Goal: Transaction & Acquisition: Purchase product/service

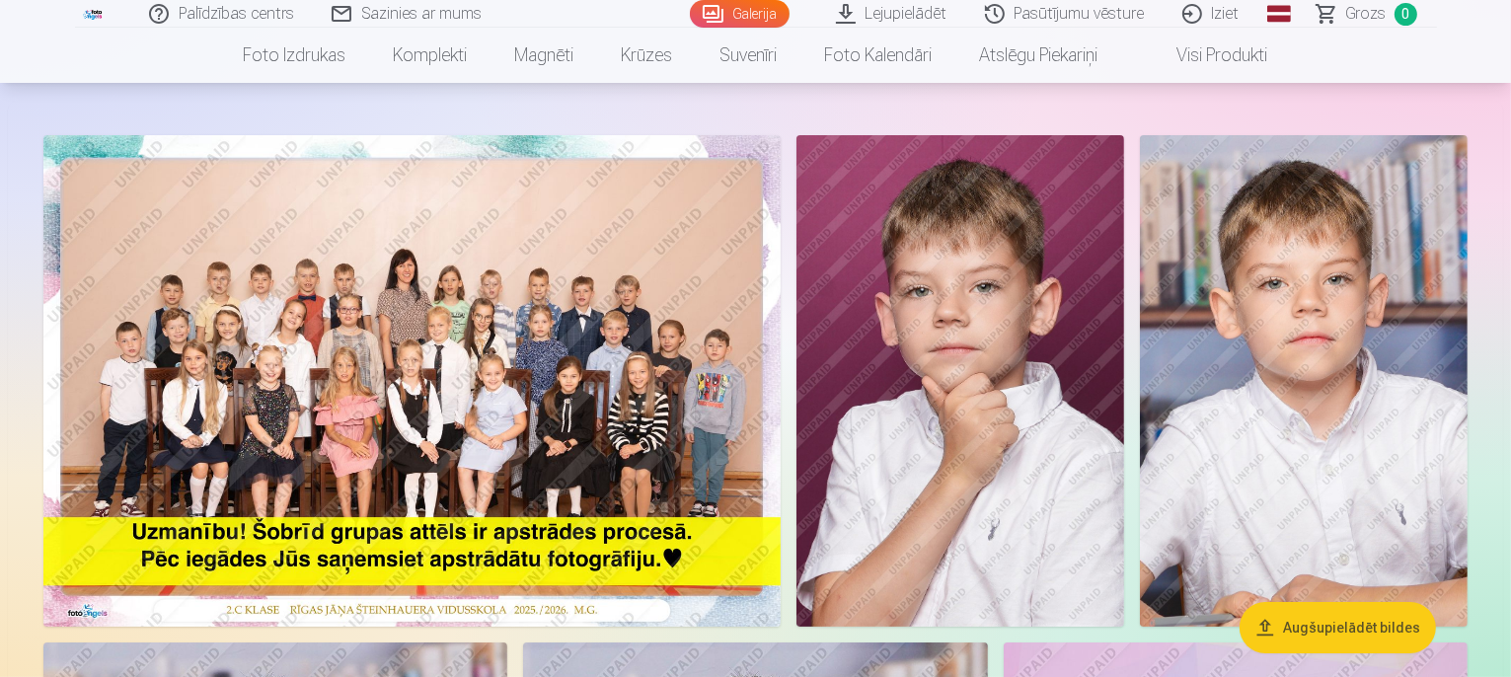
scroll to position [197, 0]
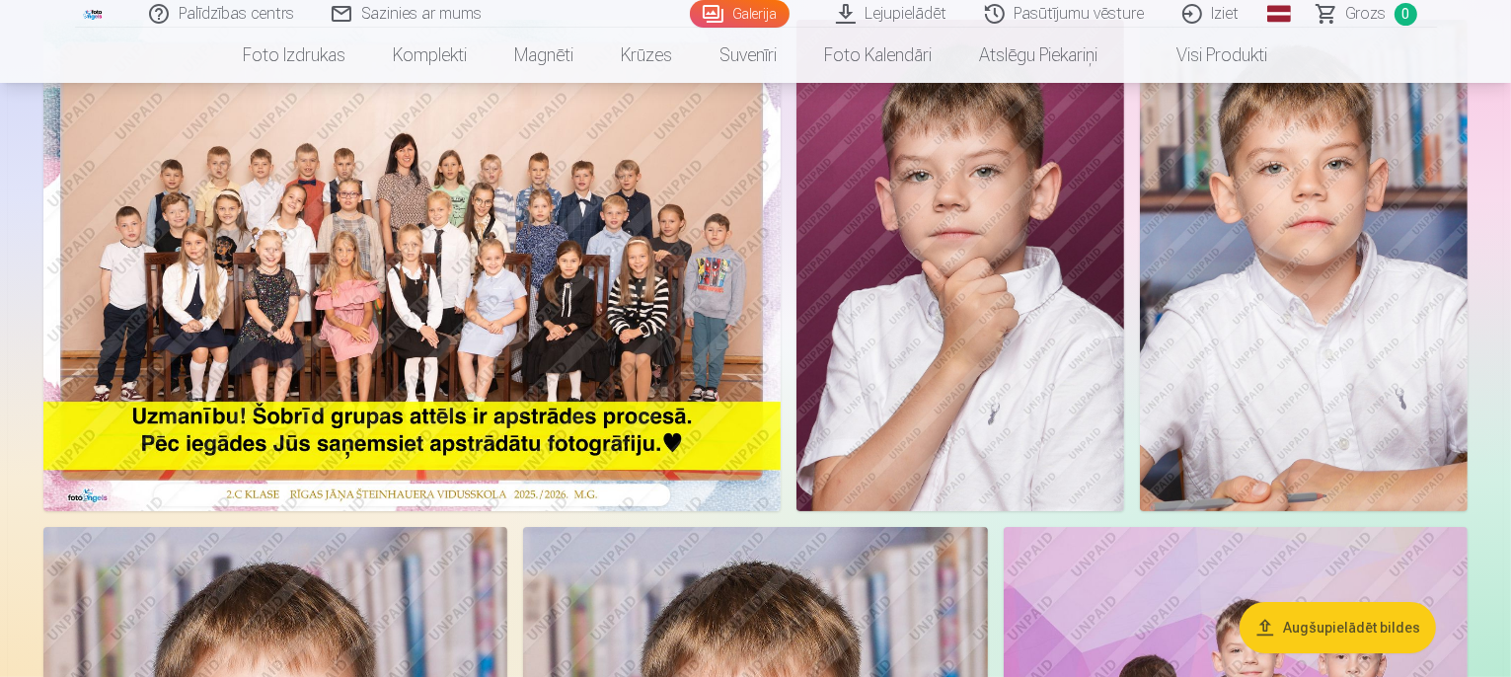
click at [681, 301] on img at bounding box center [411, 265] width 737 height 491
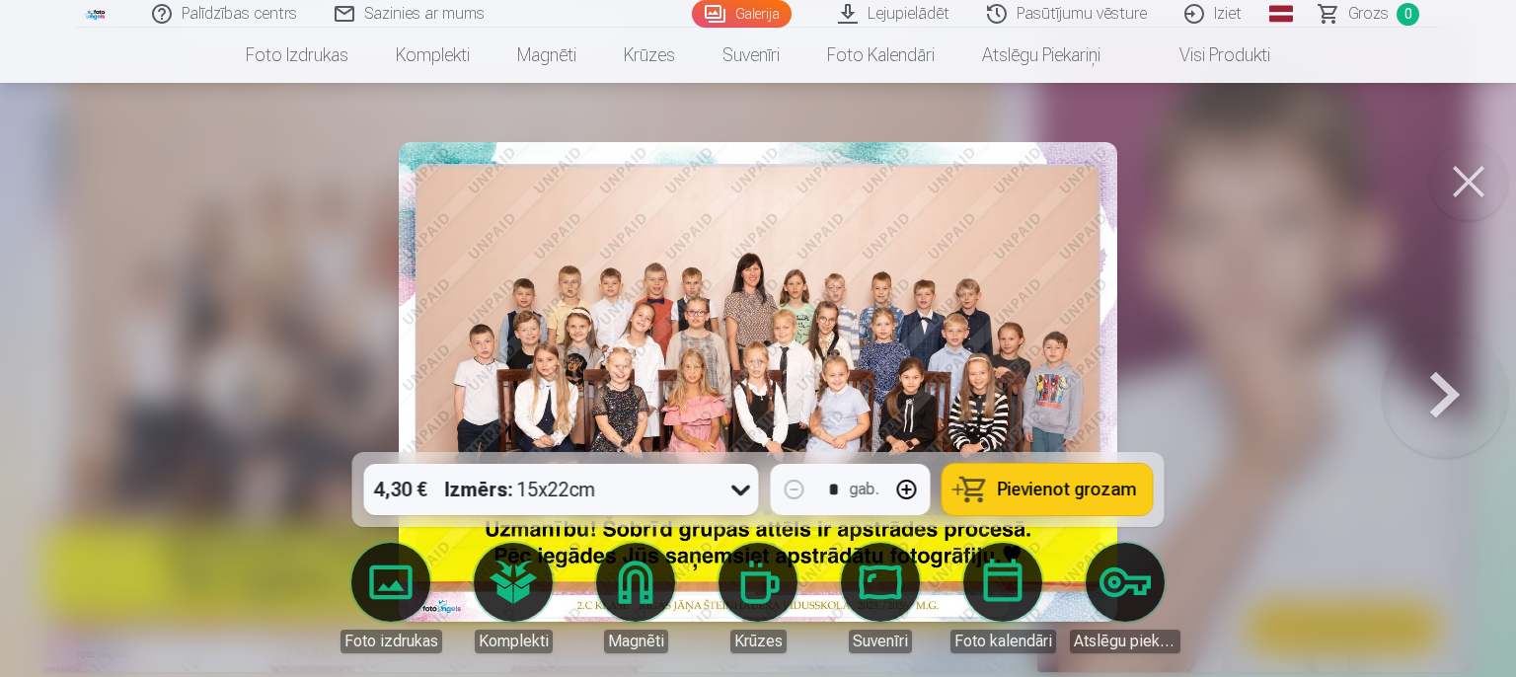
click at [658, 498] on div "4,30 € Izmērs : 15x22cm" at bounding box center [542, 489] width 357 height 51
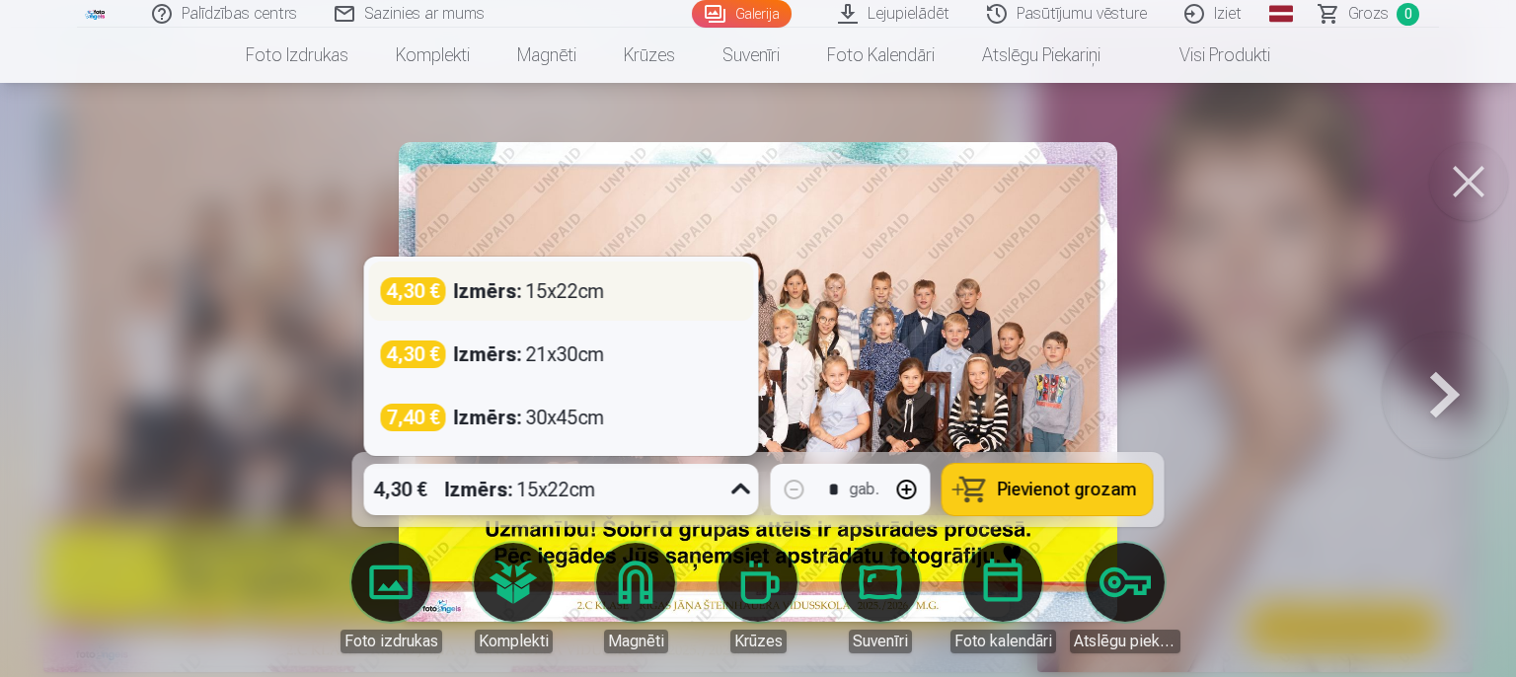
click at [587, 293] on div "Izmērs : 15x22cm" at bounding box center [529, 291] width 151 height 28
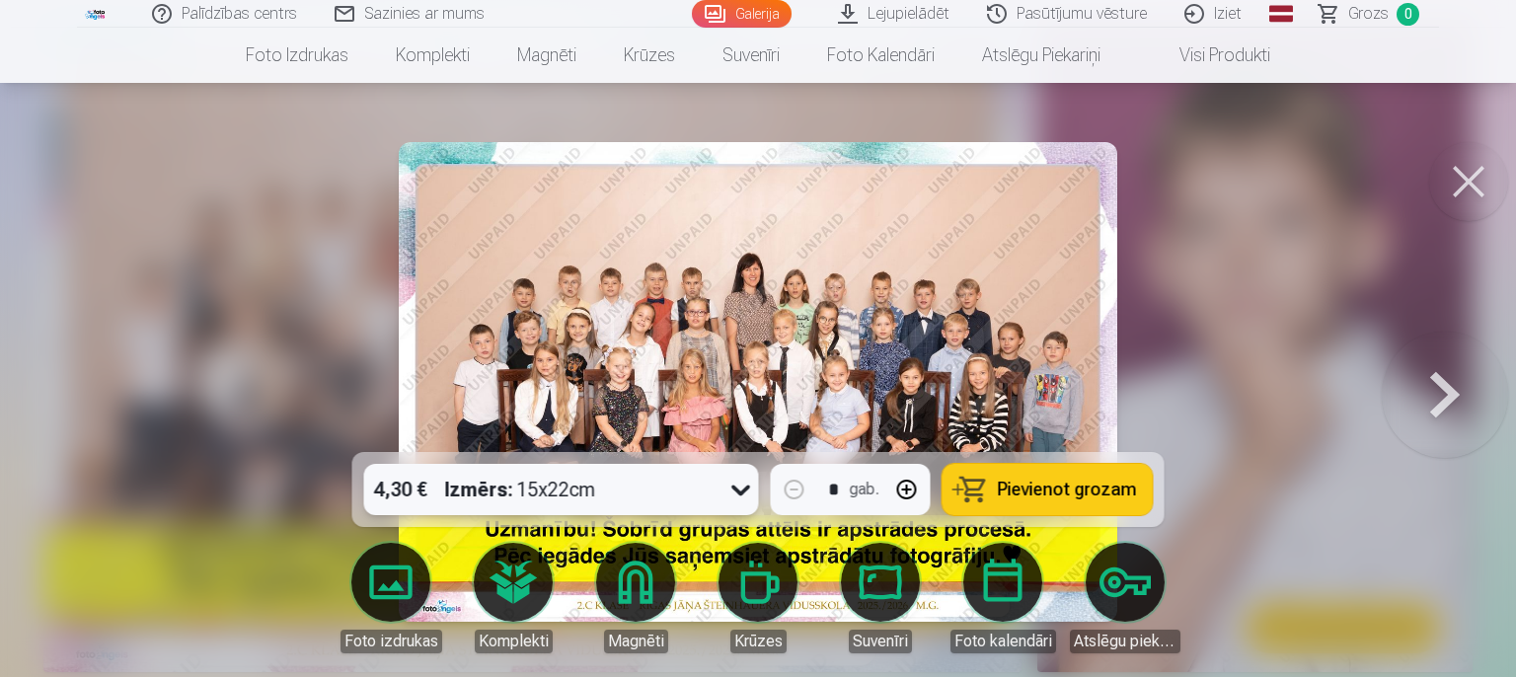
click at [1060, 491] on span "Pievienot grozam" at bounding box center [1067, 490] width 139 height 18
click at [1466, 179] on button at bounding box center [1468, 181] width 79 height 79
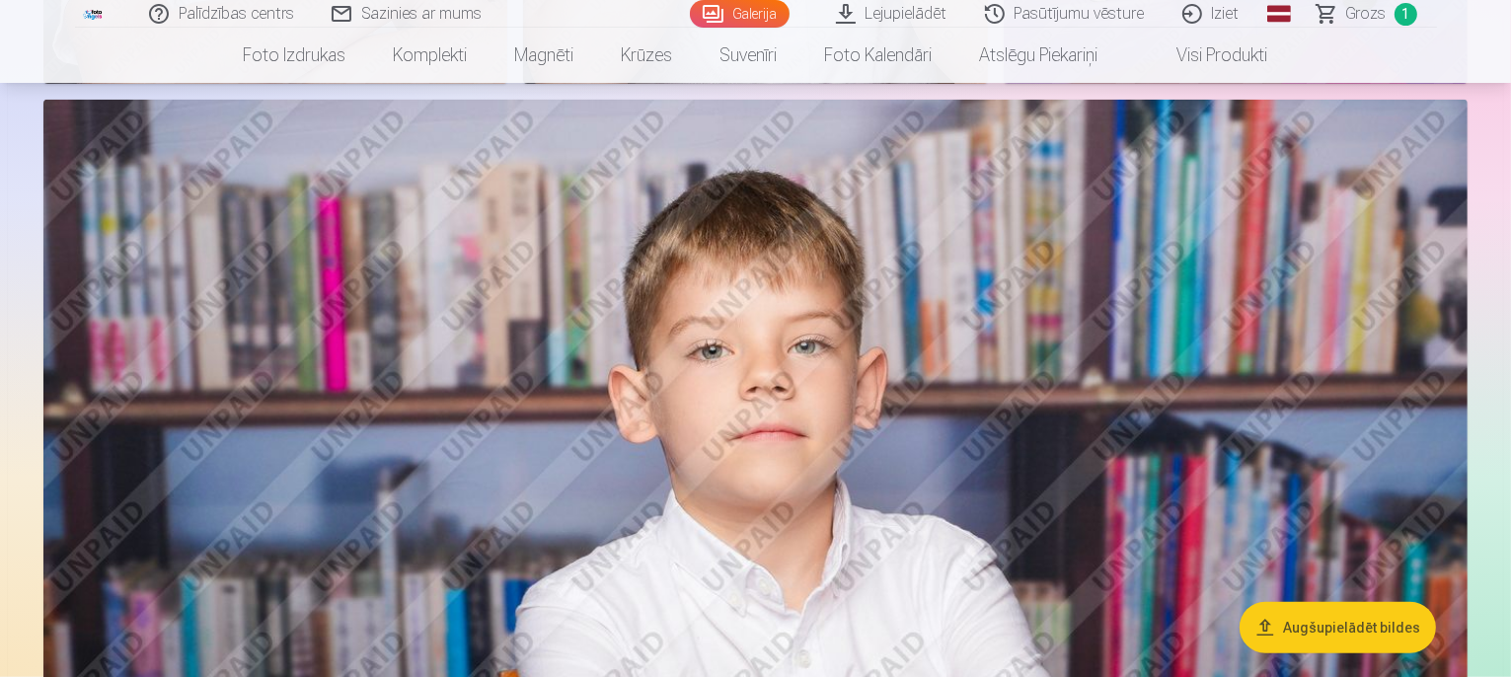
scroll to position [1579, 0]
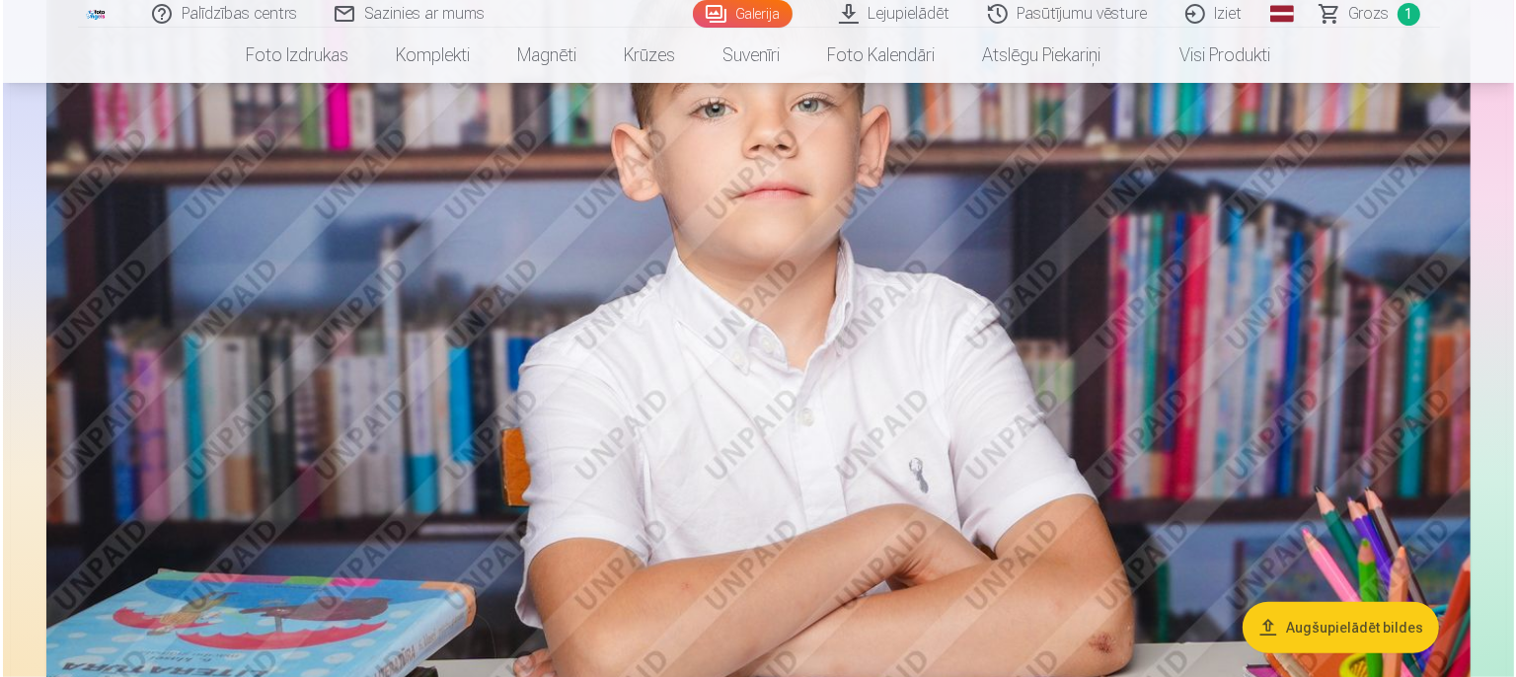
scroll to position [1581, 0]
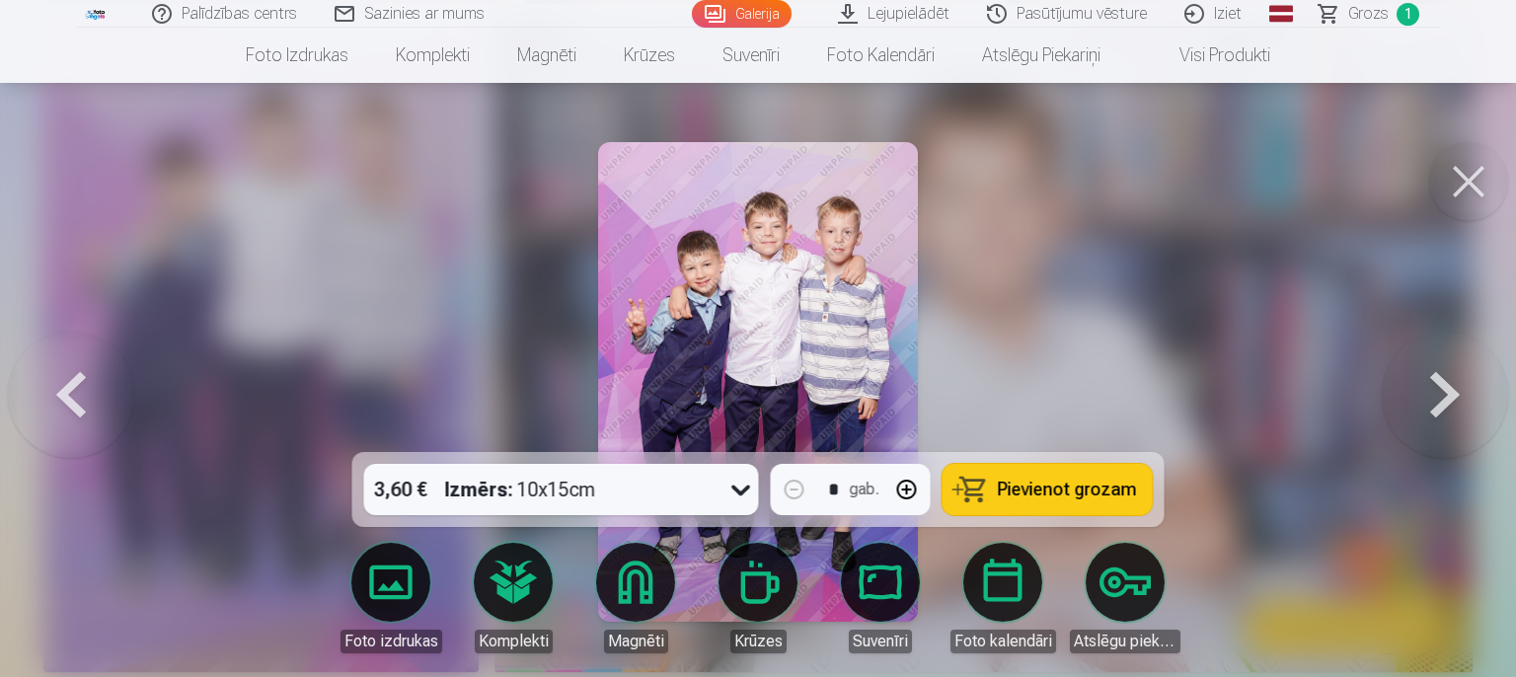
click at [1059, 488] on span "Pievienot grozam" at bounding box center [1067, 490] width 139 height 18
click at [1480, 185] on button at bounding box center [1468, 181] width 79 height 79
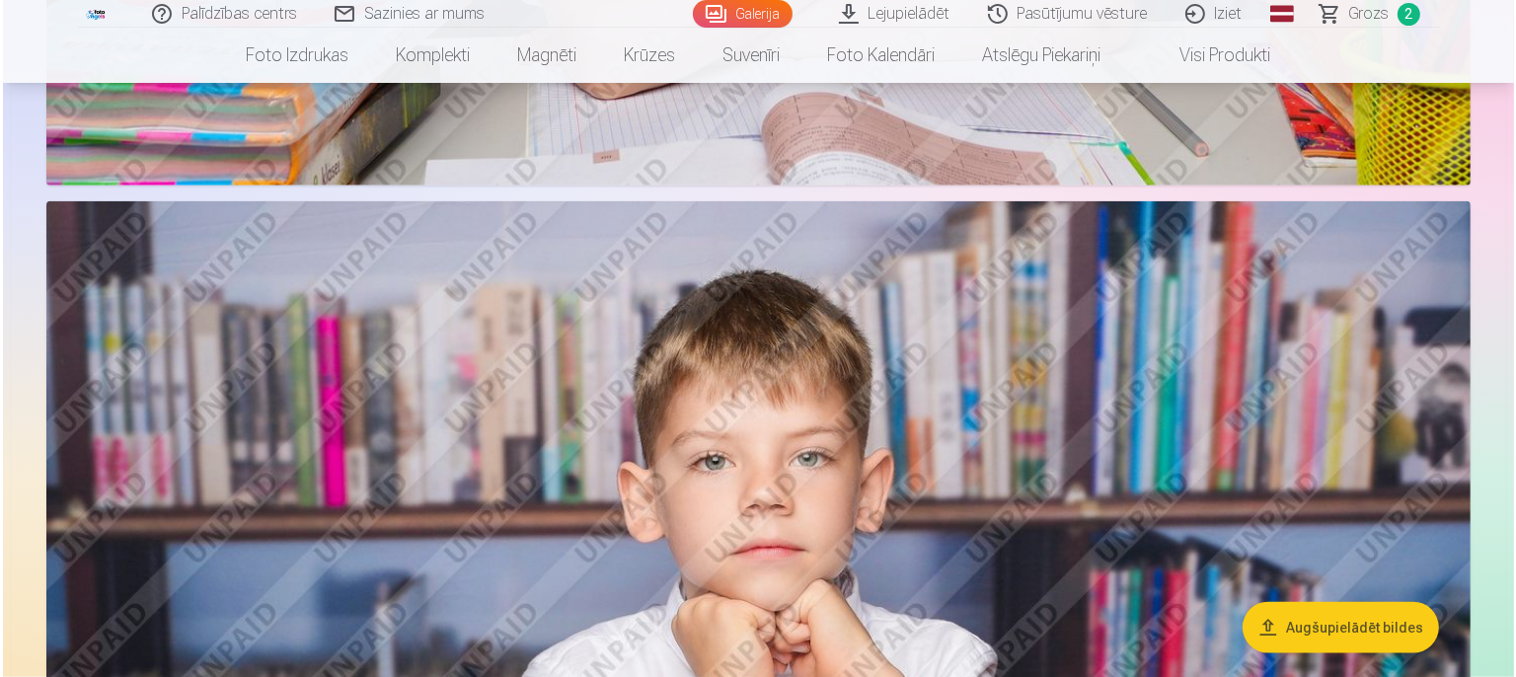
scroll to position [2369, 0]
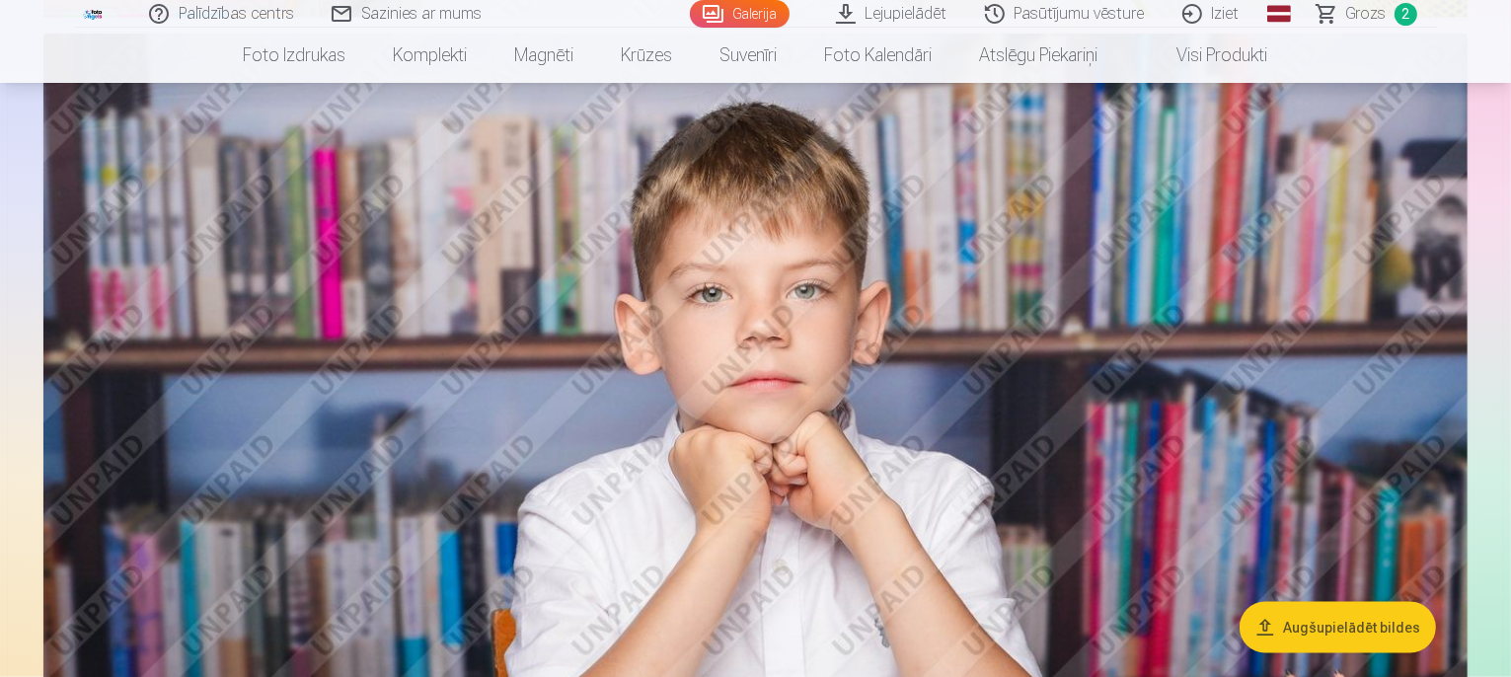
click at [917, 383] on img at bounding box center [755, 508] width 1424 height 949
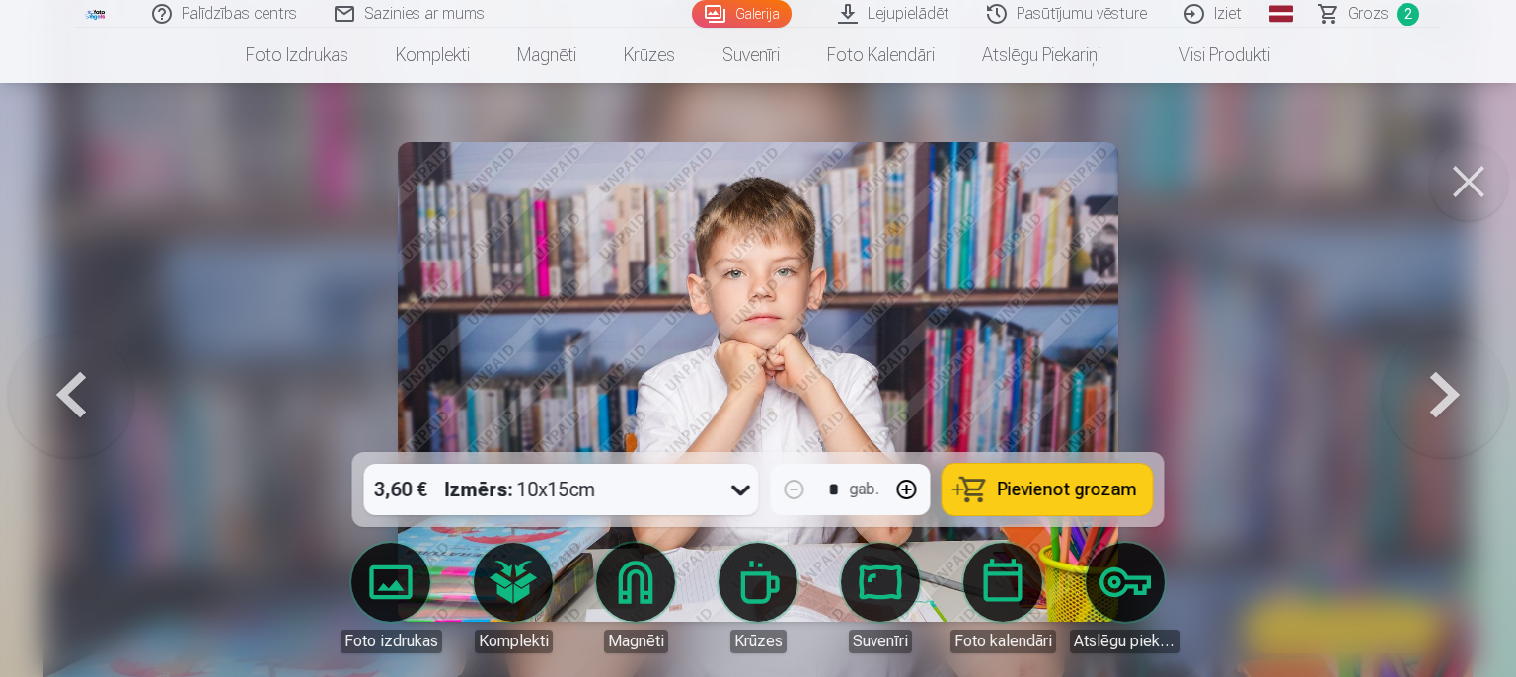
click at [1117, 490] on span "Pievienot grozam" at bounding box center [1067, 490] width 139 height 18
click at [1468, 182] on button at bounding box center [1468, 181] width 79 height 79
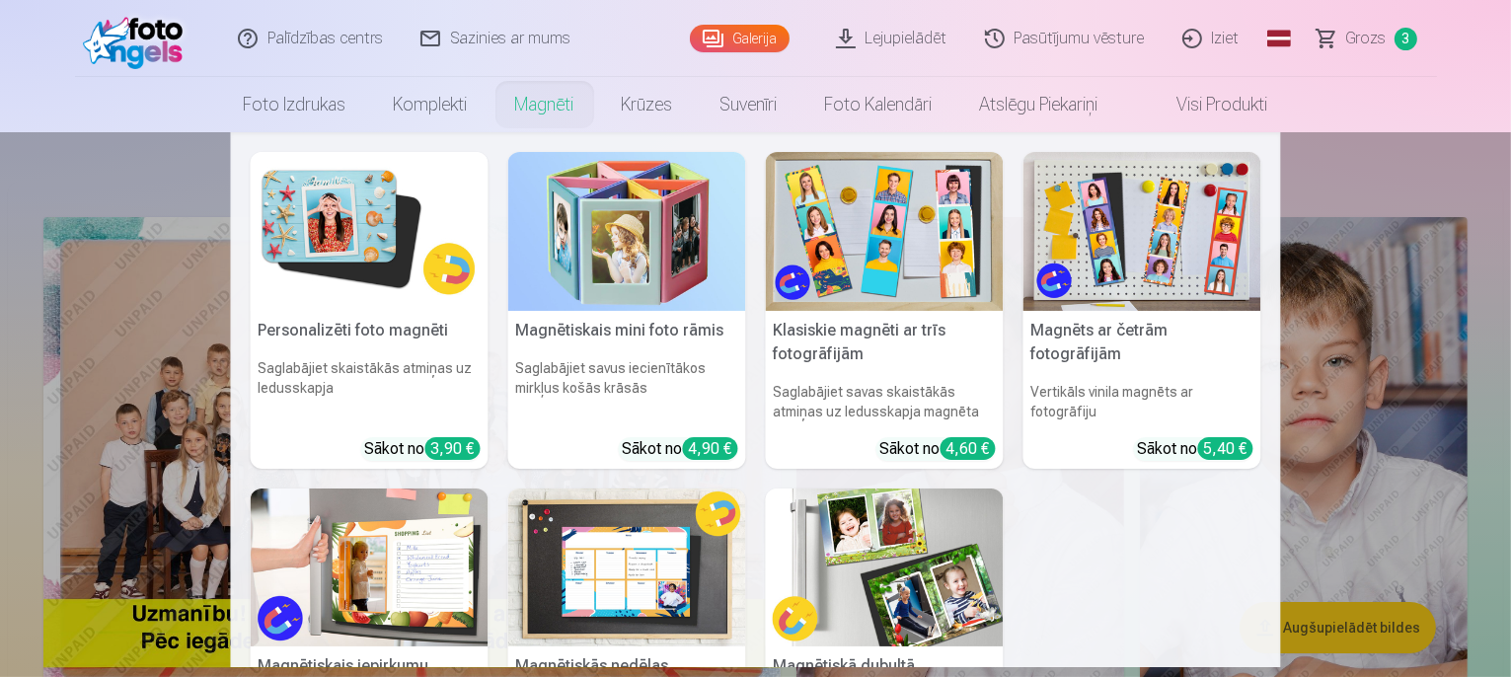
scroll to position [99, 0]
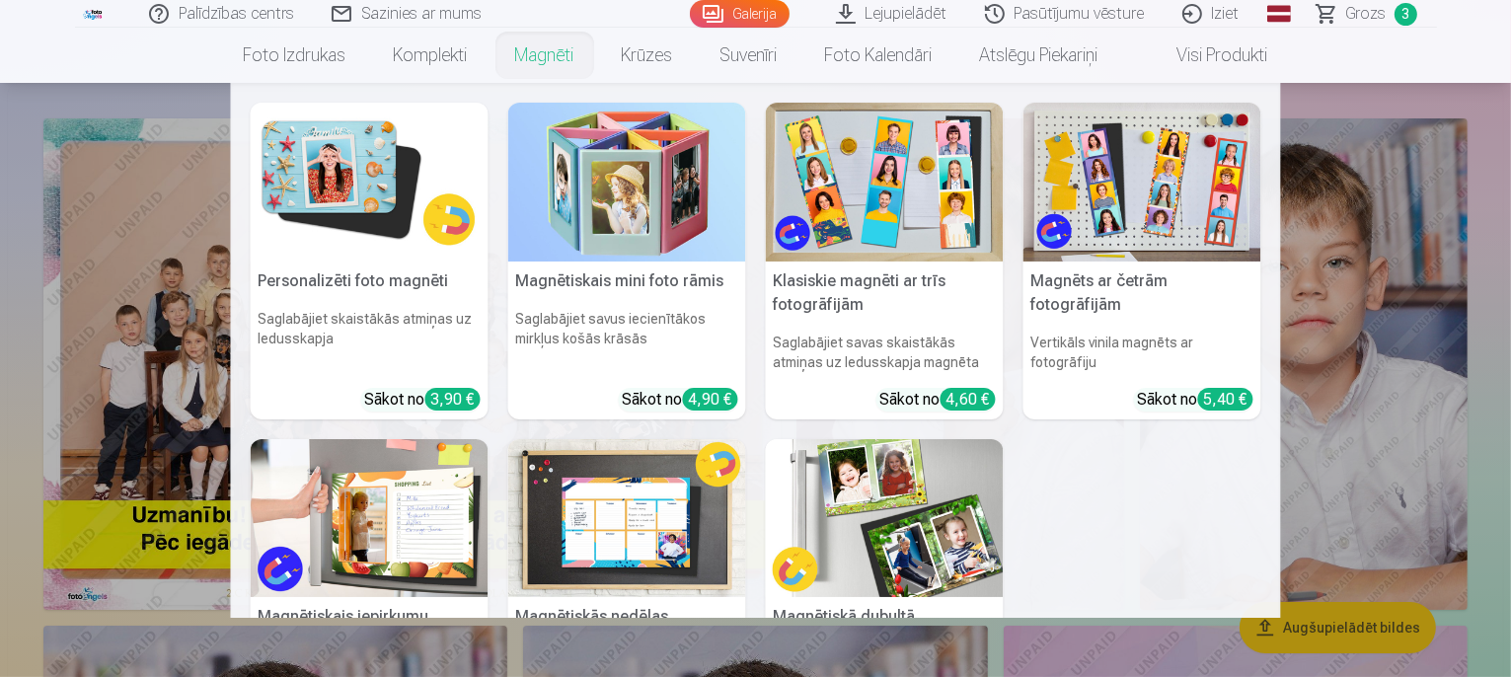
click at [387, 280] on h5 "Personalizēti foto magnēti" at bounding box center [370, 281] width 238 height 39
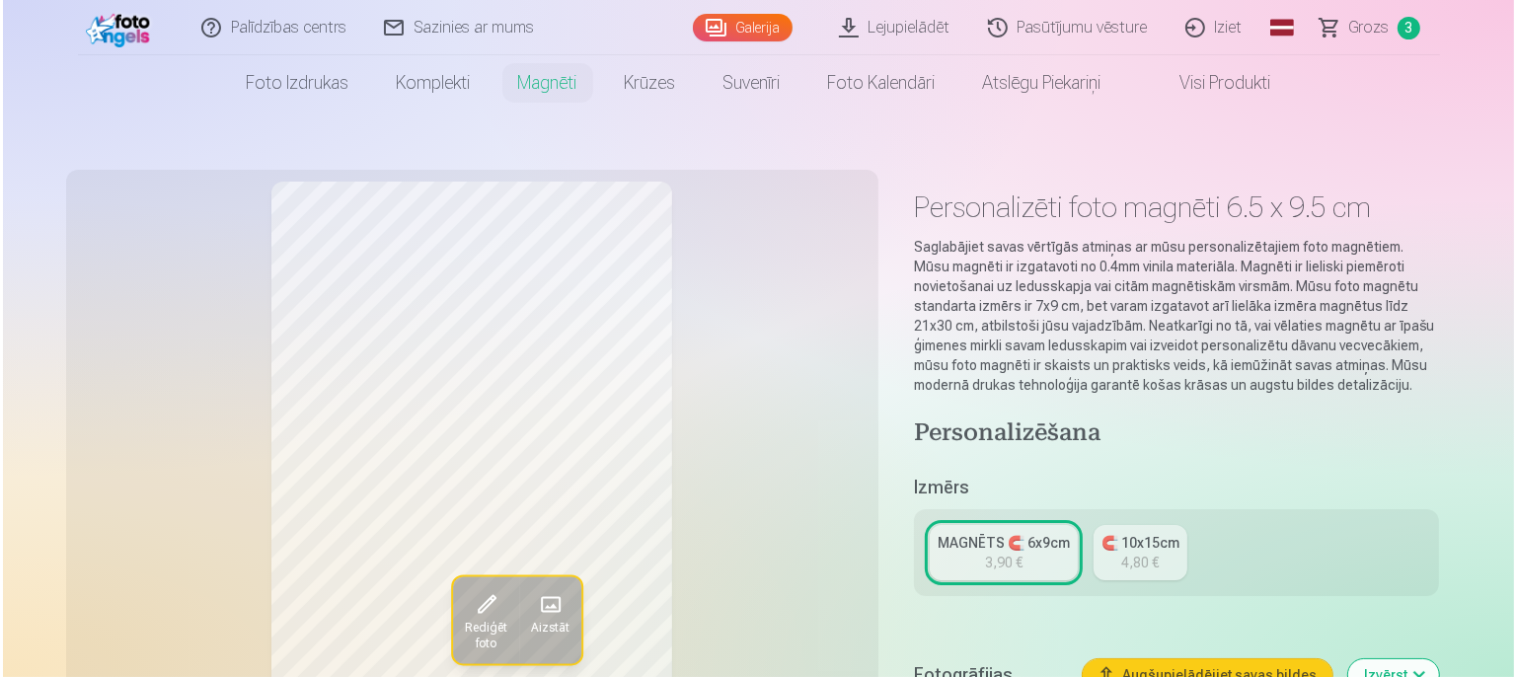
scroll to position [197, 0]
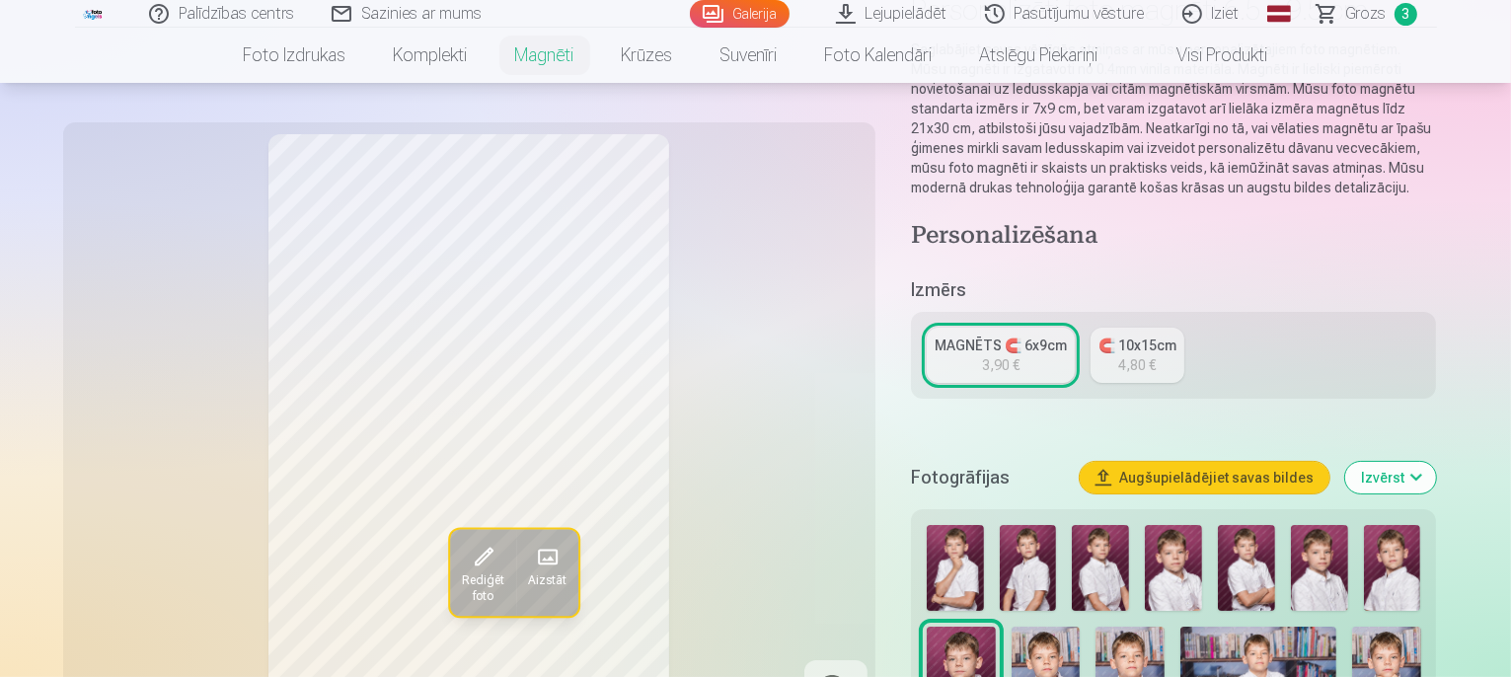
click at [467, 560] on span at bounding box center [483, 558] width 32 height 32
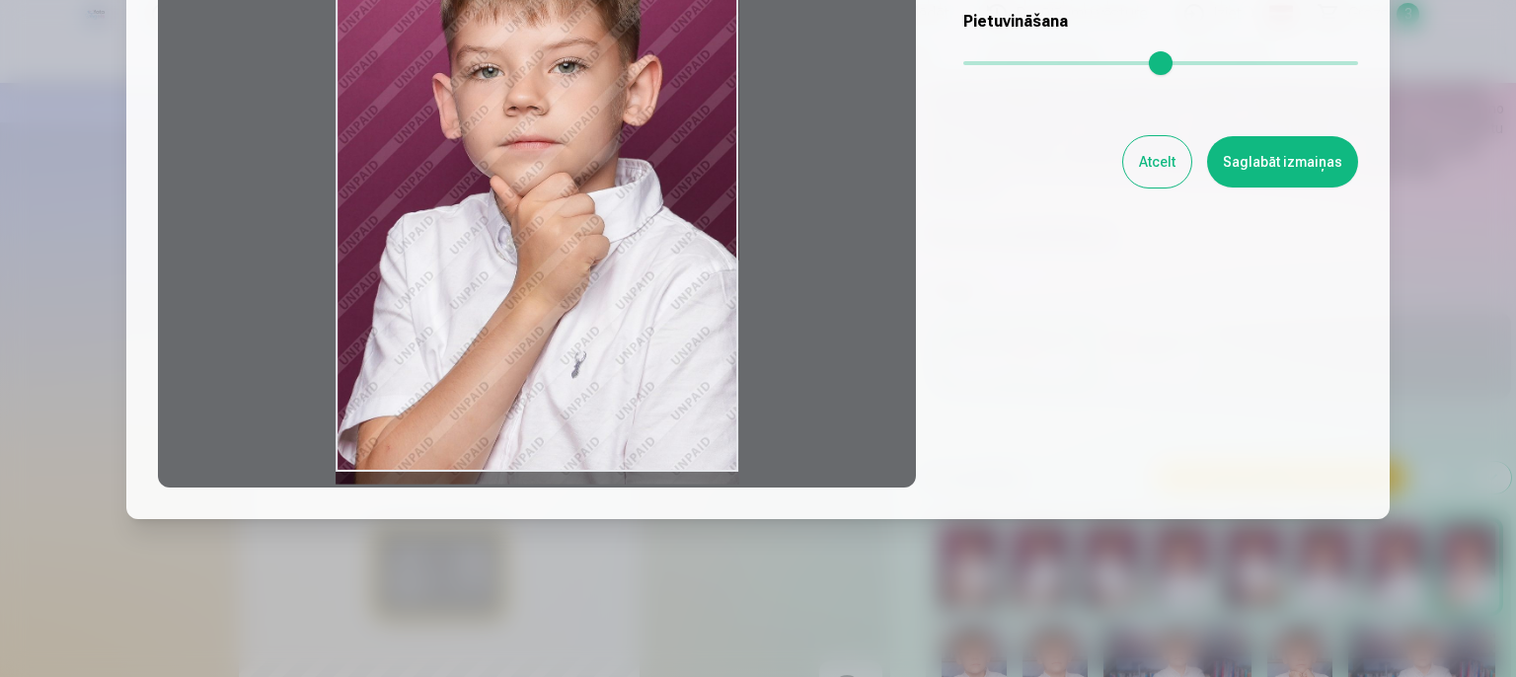
scroll to position [122, 0]
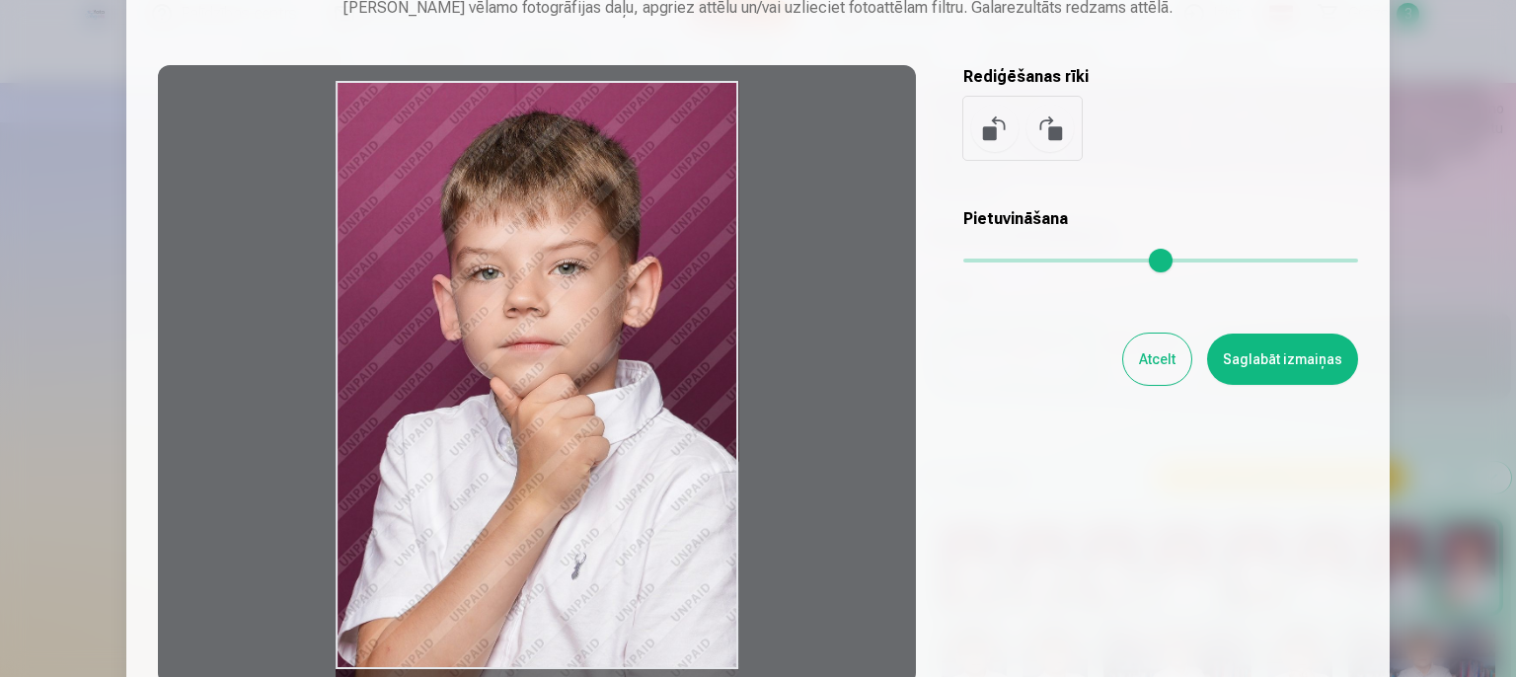
drag, startPoint x: 526, startPoint y: 84, endPoint x: 530, endPoint y: 107, distance: 23.0
click at [530, 107] on div at bounding box center [537, 375] width 758 height 620
drag, startPoint x: 524, startPoint y: 85, endPoint x: 530, endPoint y: 113, distance: 28.3
click at [530, 113] on div at bounding box center [537, 375] width 758 height 620
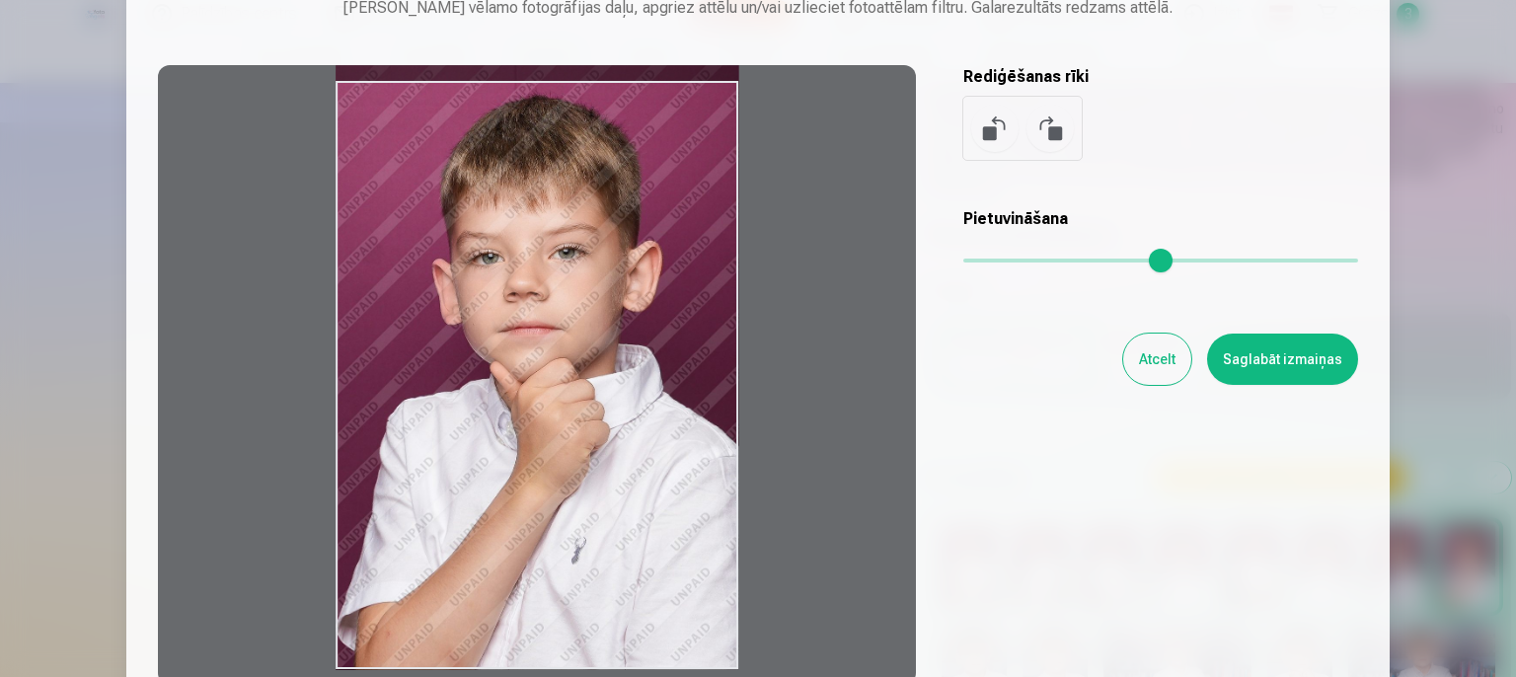
drag, startPoint x: 561, startPoint y: 166, endPoint x: 554, endPoint y: 104, distance: 62.6
click at [554, 104] on div at bounding box center [537, 375] width 758 height 620
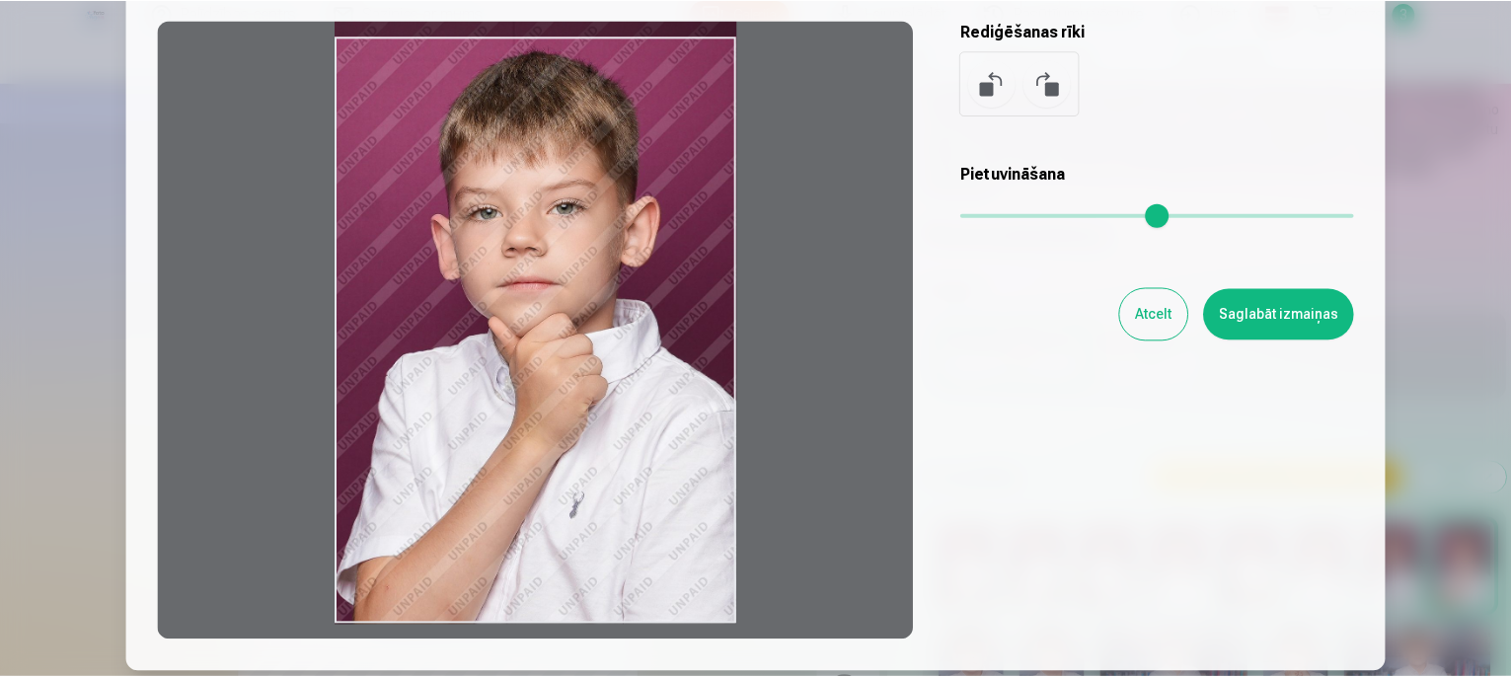
scroll to position [24, 0]
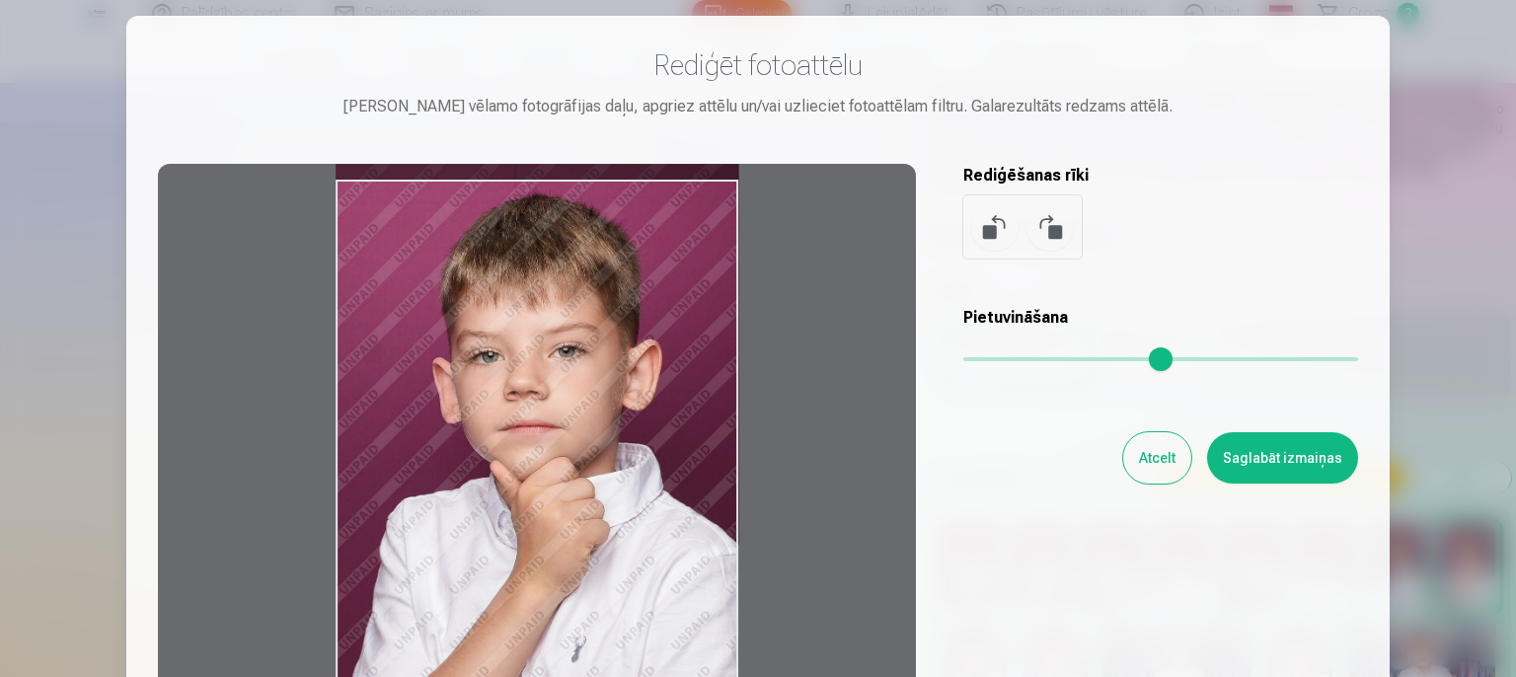
click at [1258, 455] on button "Saglabāt izmaiņas" at bounding box center [1282, 457] width 151 height 51
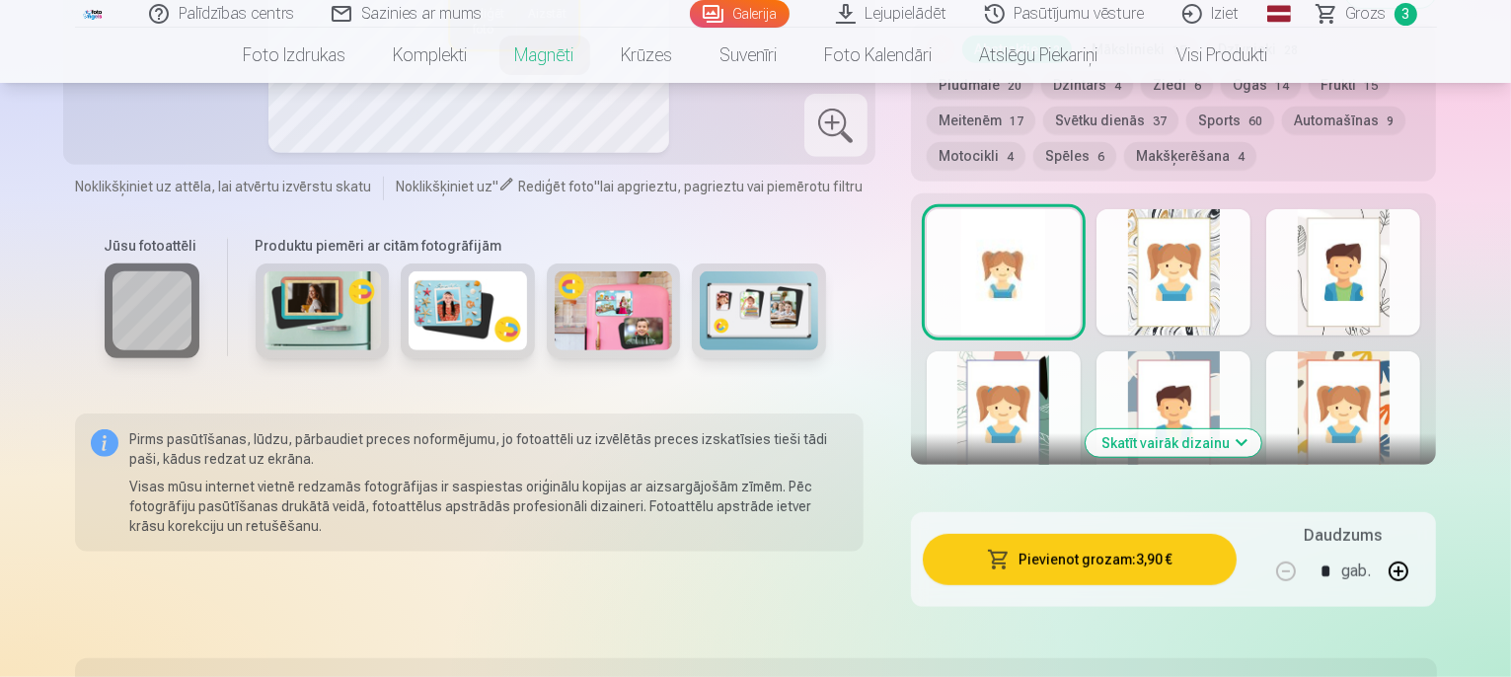
scroll to position [1086, 0]
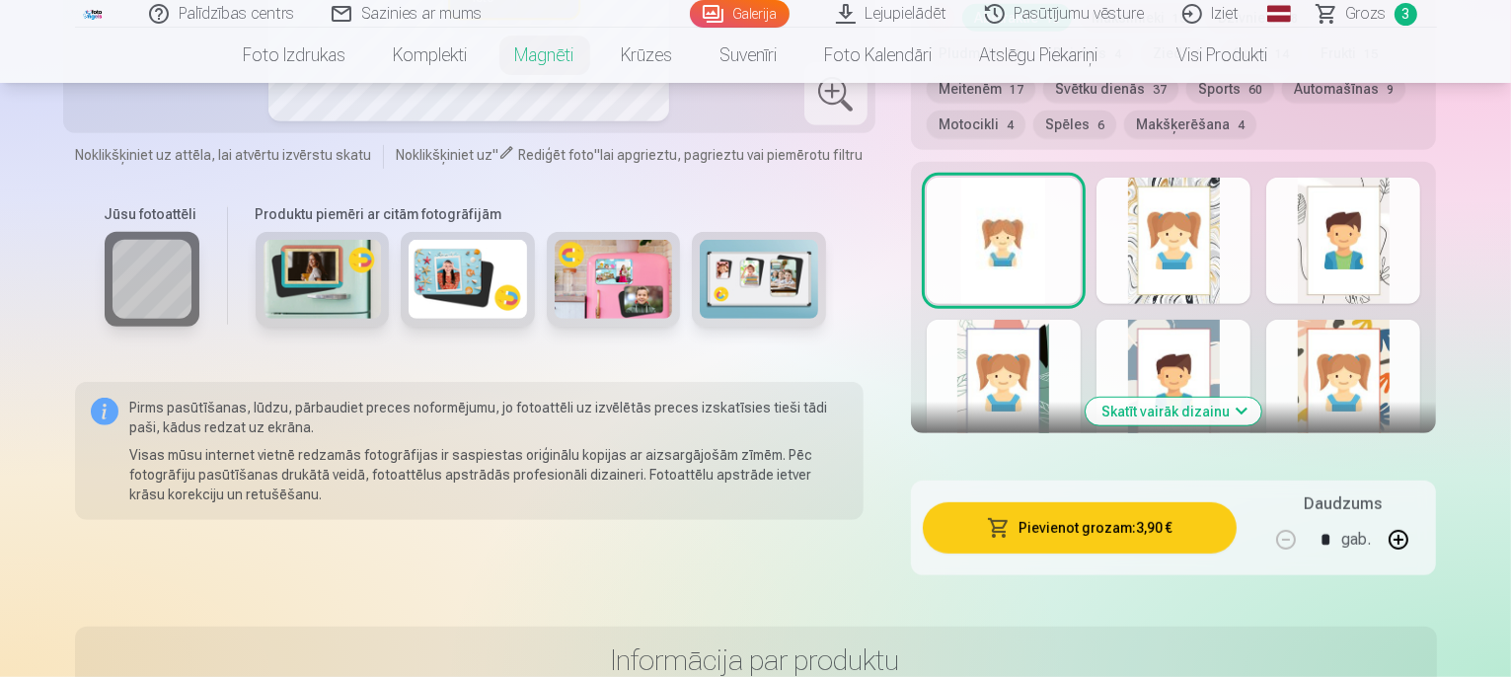
click at [409, 285] on img at bounding box center [468, 279] width 118 height 79
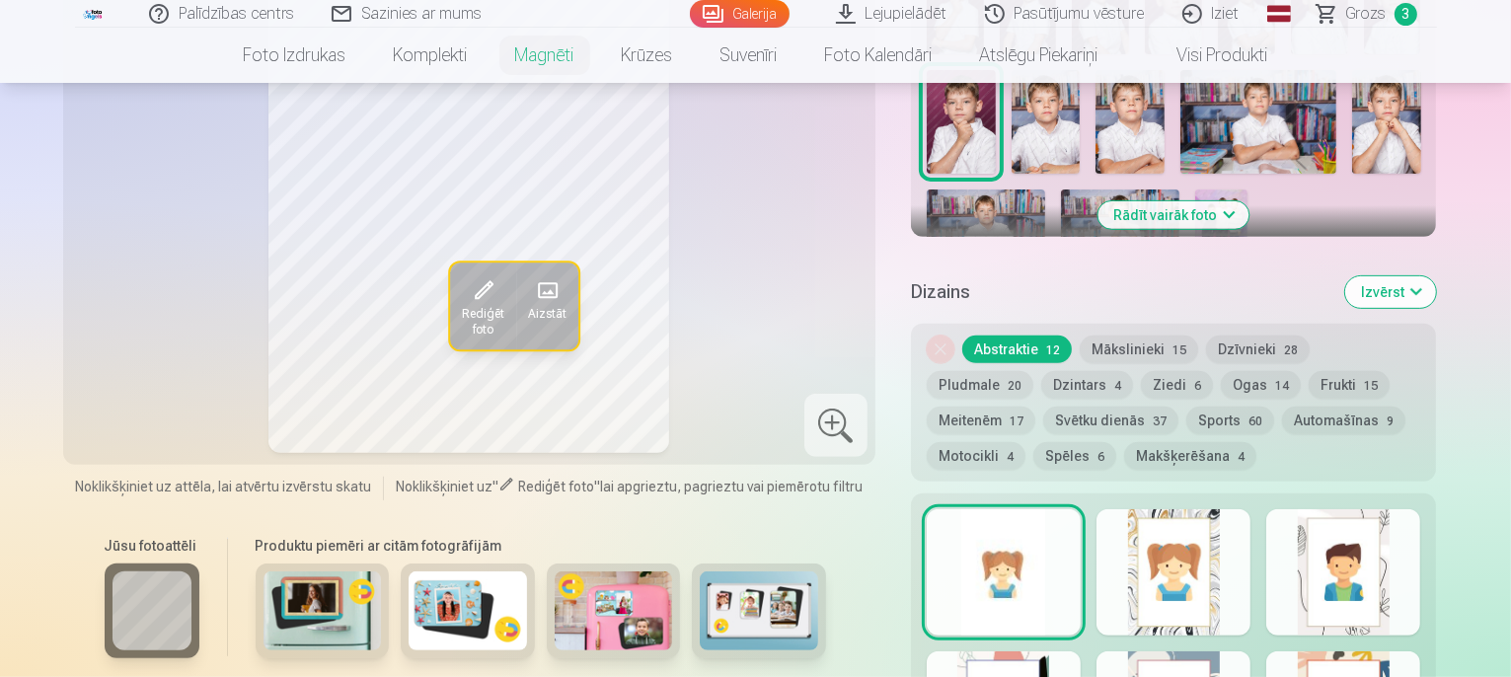
scroll to position [790, 0]
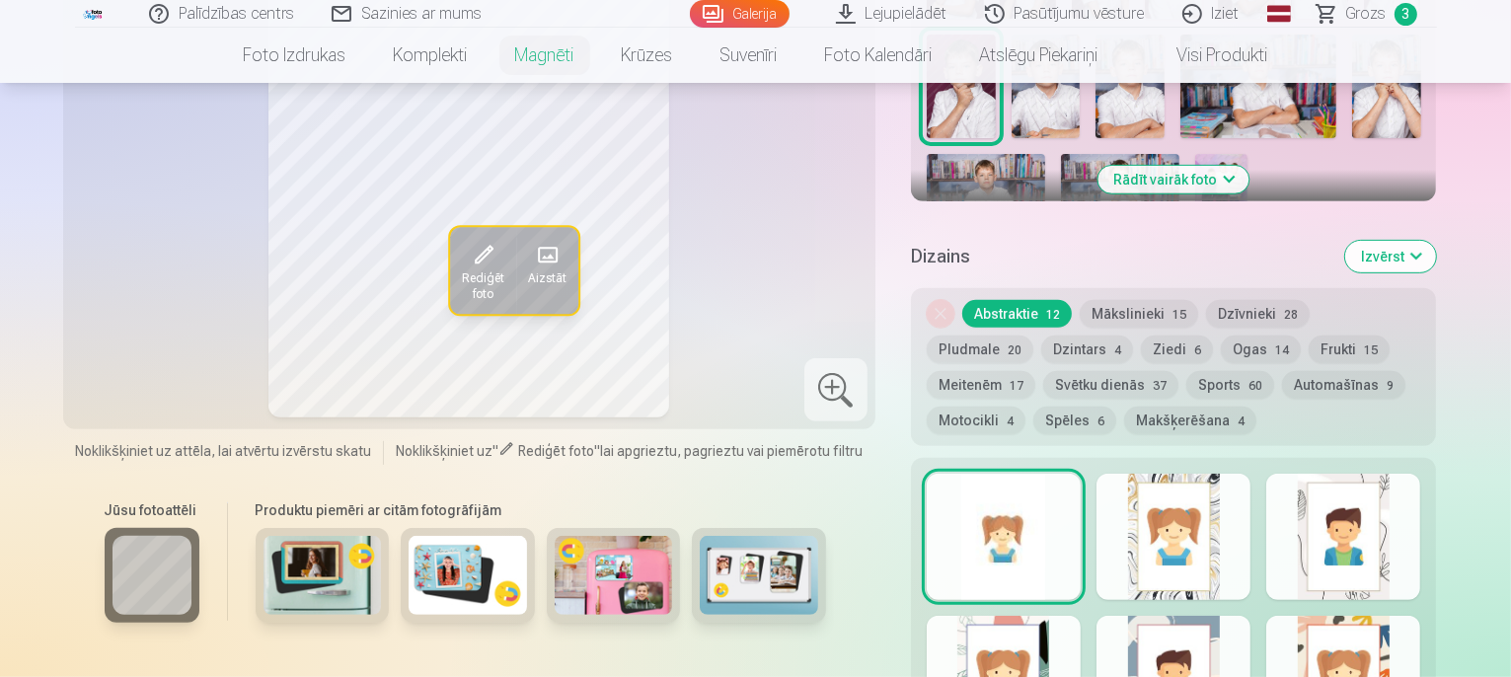
click at [1025, 407] on button "Motocikli 4" at bounding box center [976, 421] width 99 height 28
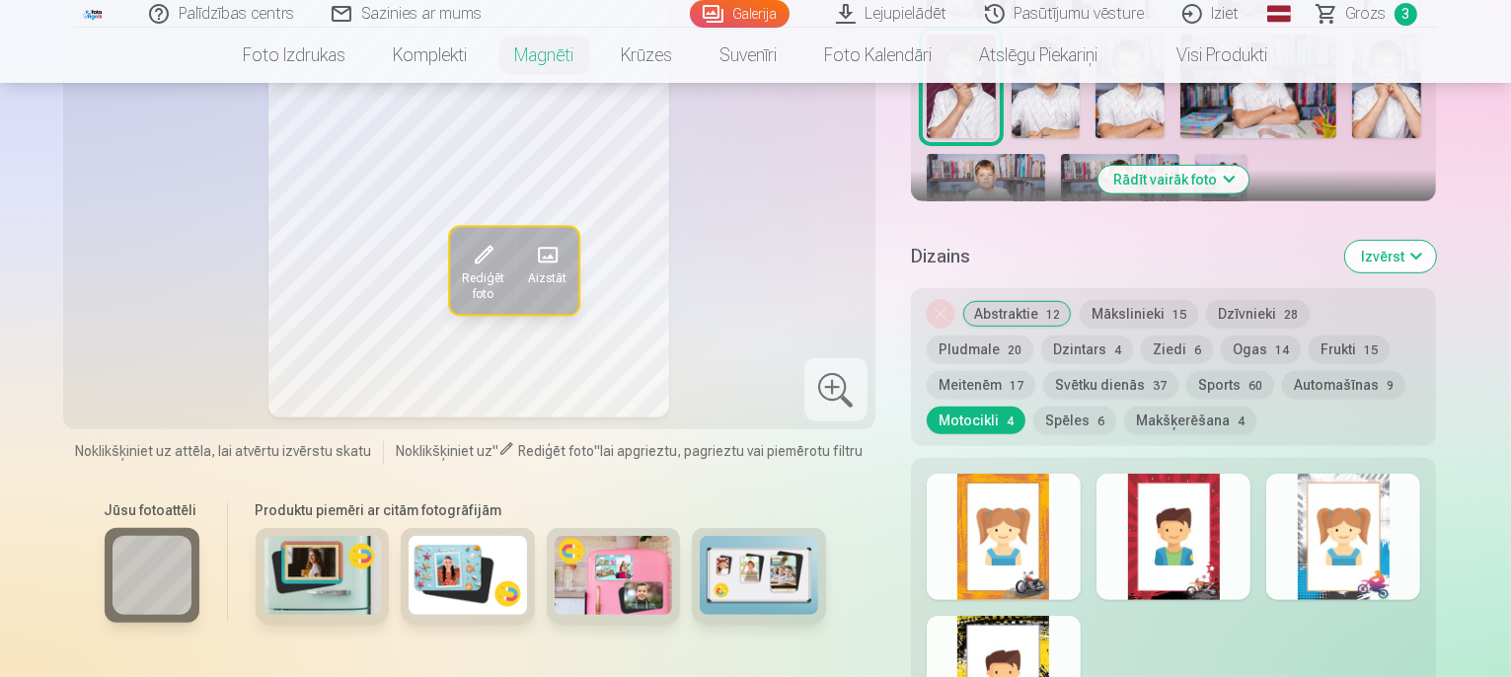
click at [1200, 514] on div at bounding box center [1173, 537] width 154 height 126
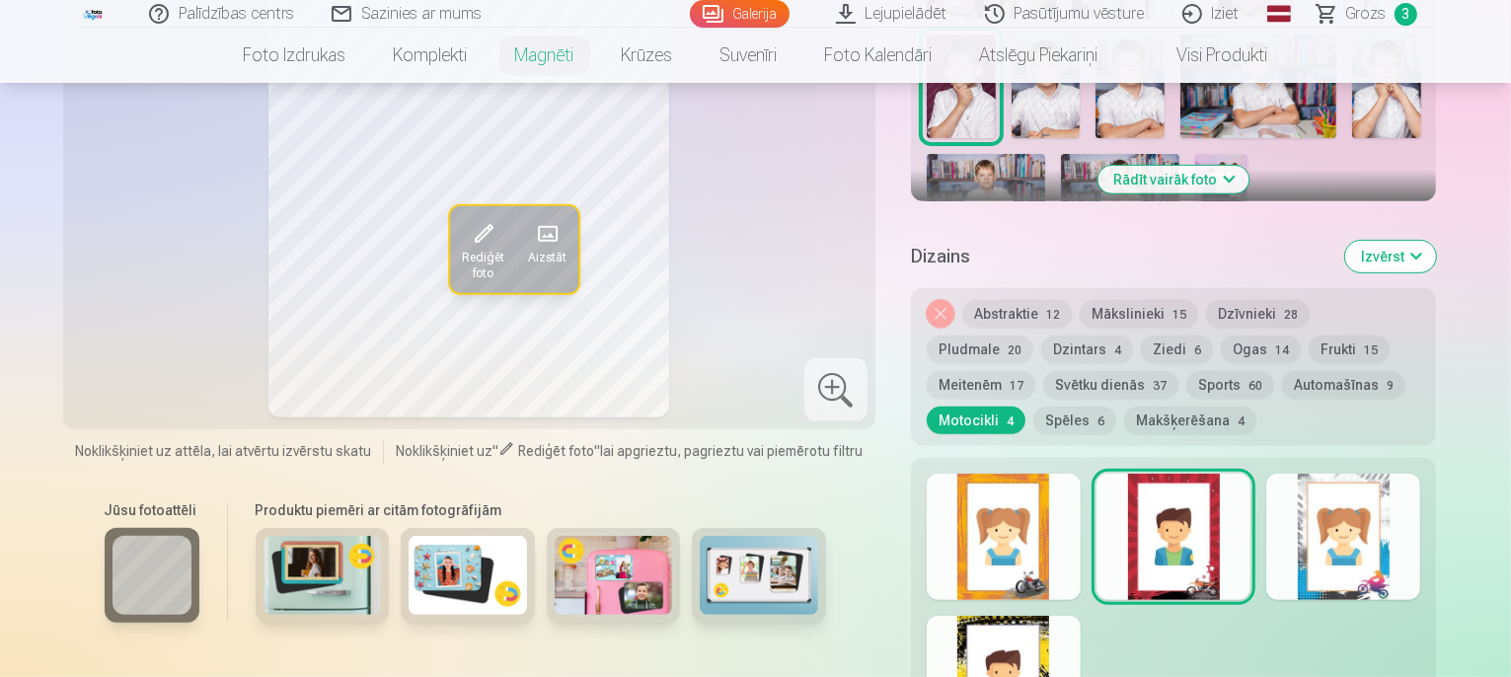
click at [1404, 523] on div at bounding box center [1343, 537] width 154 height 126
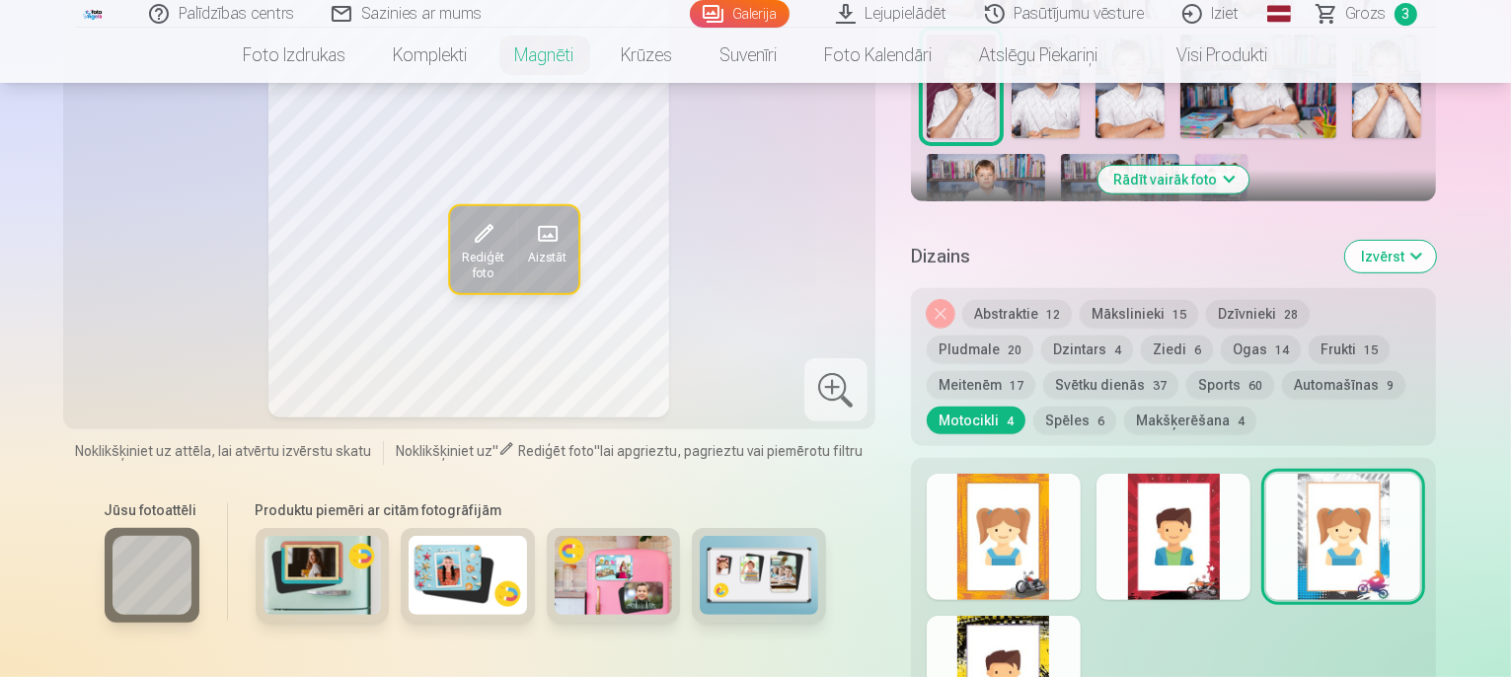
click at [1023, 542] on div at bounding box center [1004, 537] width 154 height 126
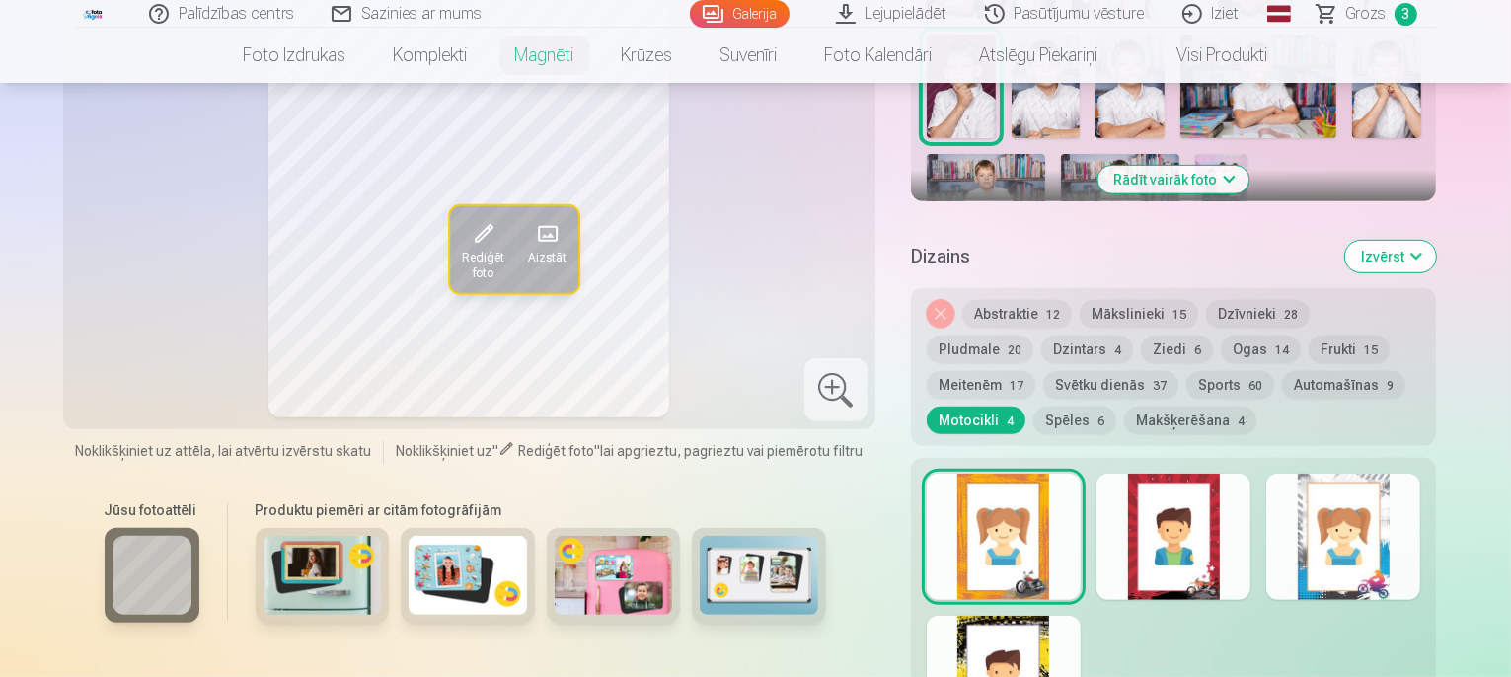
click at [1022, 622] on div at bounding box center [1004, 679] width 154 height 126
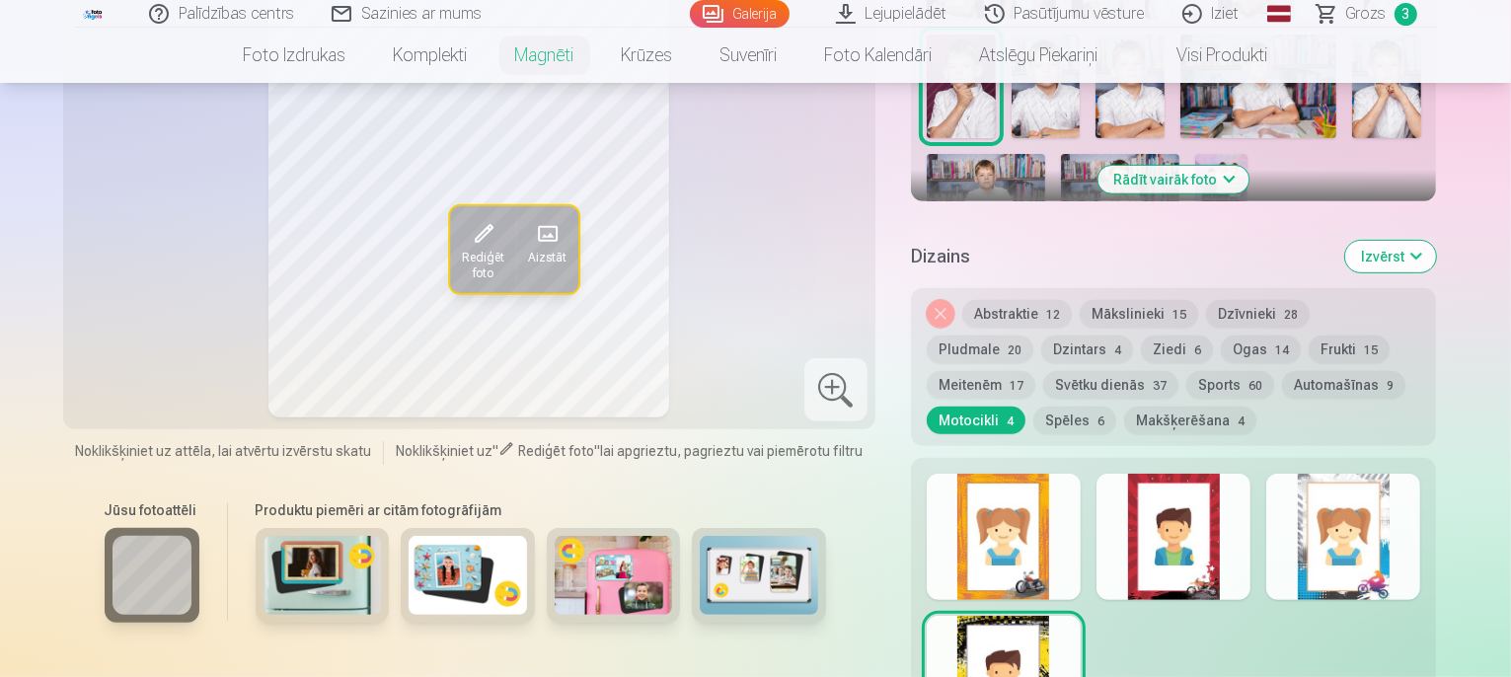
click at [1012, 530] on div at bounding box center [1004, 537] width 154 height 126
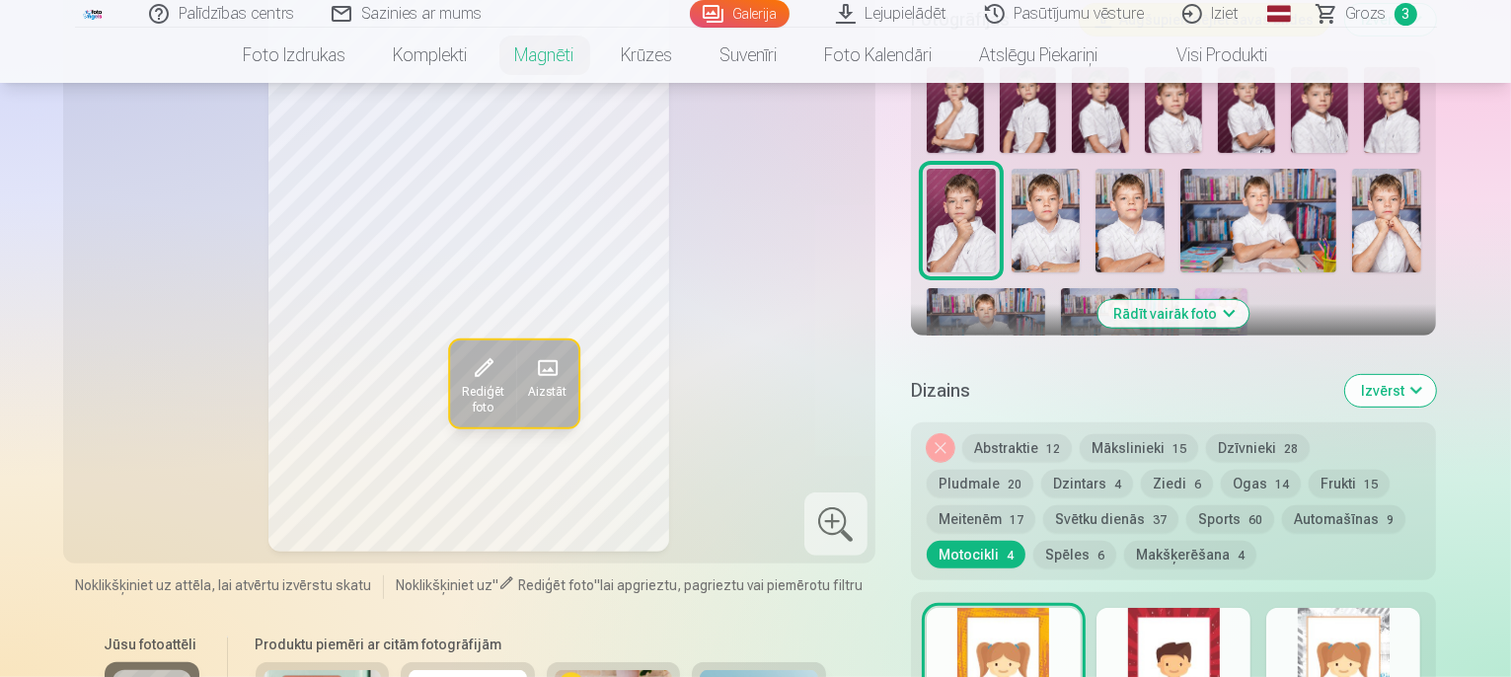
scroll to position [691, 0]
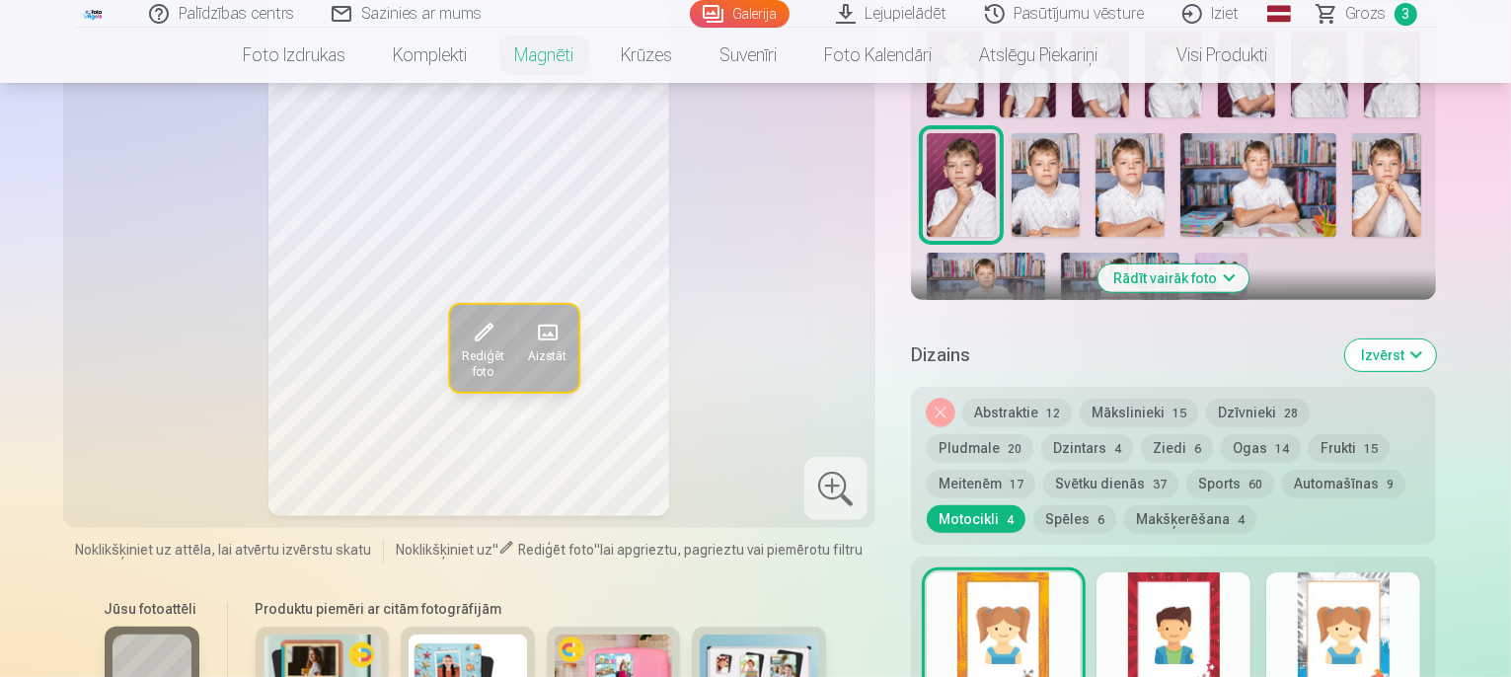
click at [1242, 640] on div at bounding box center [1173, 635] width 154 height 126
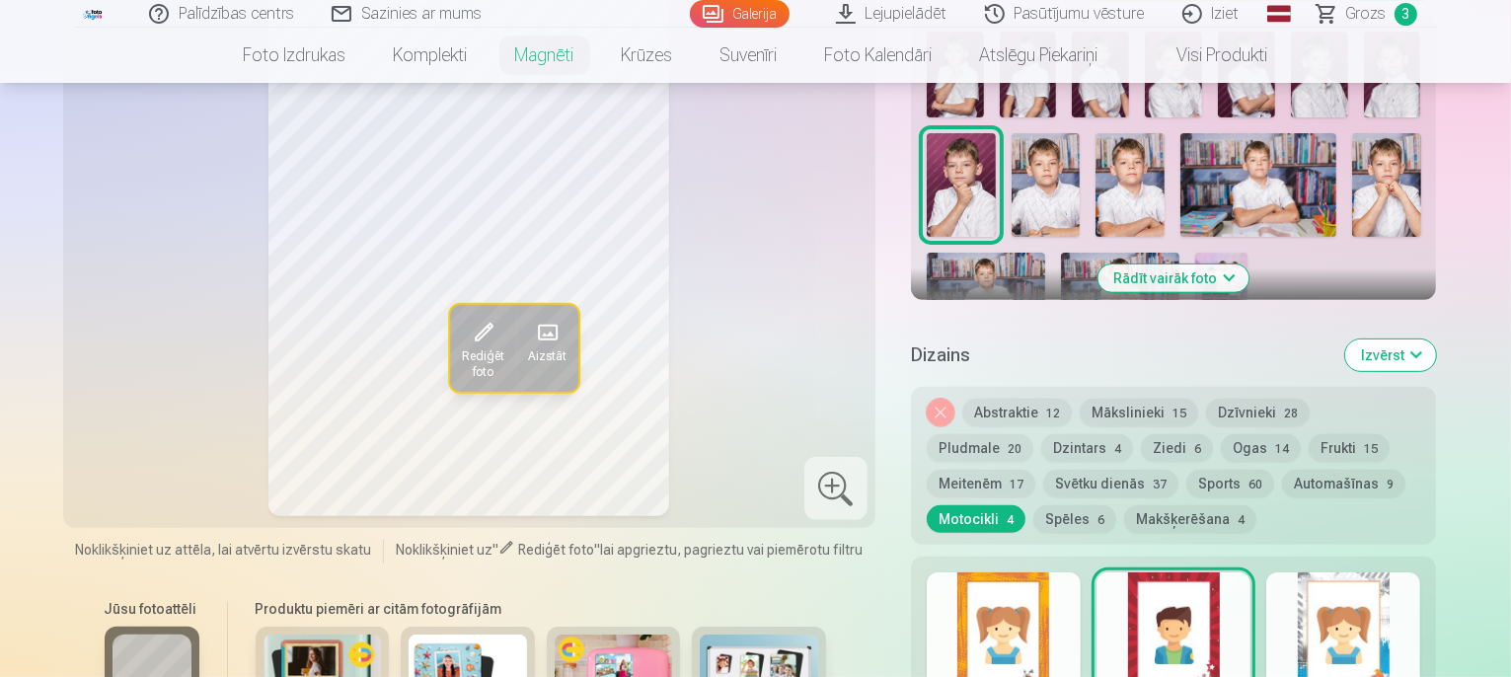
click at [1018, 601] on div at bounding box center [1004, 635] width 154 height 126
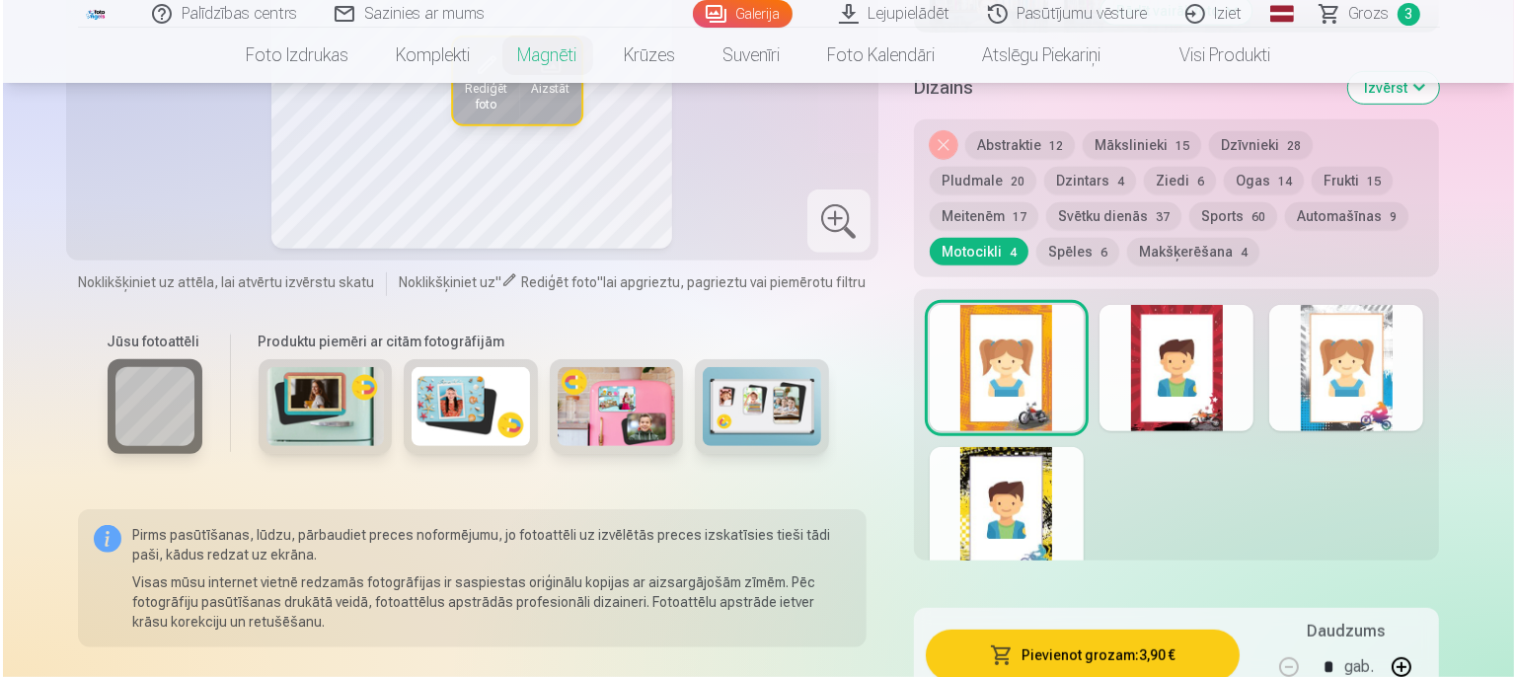
scroll to position [1086, 0]
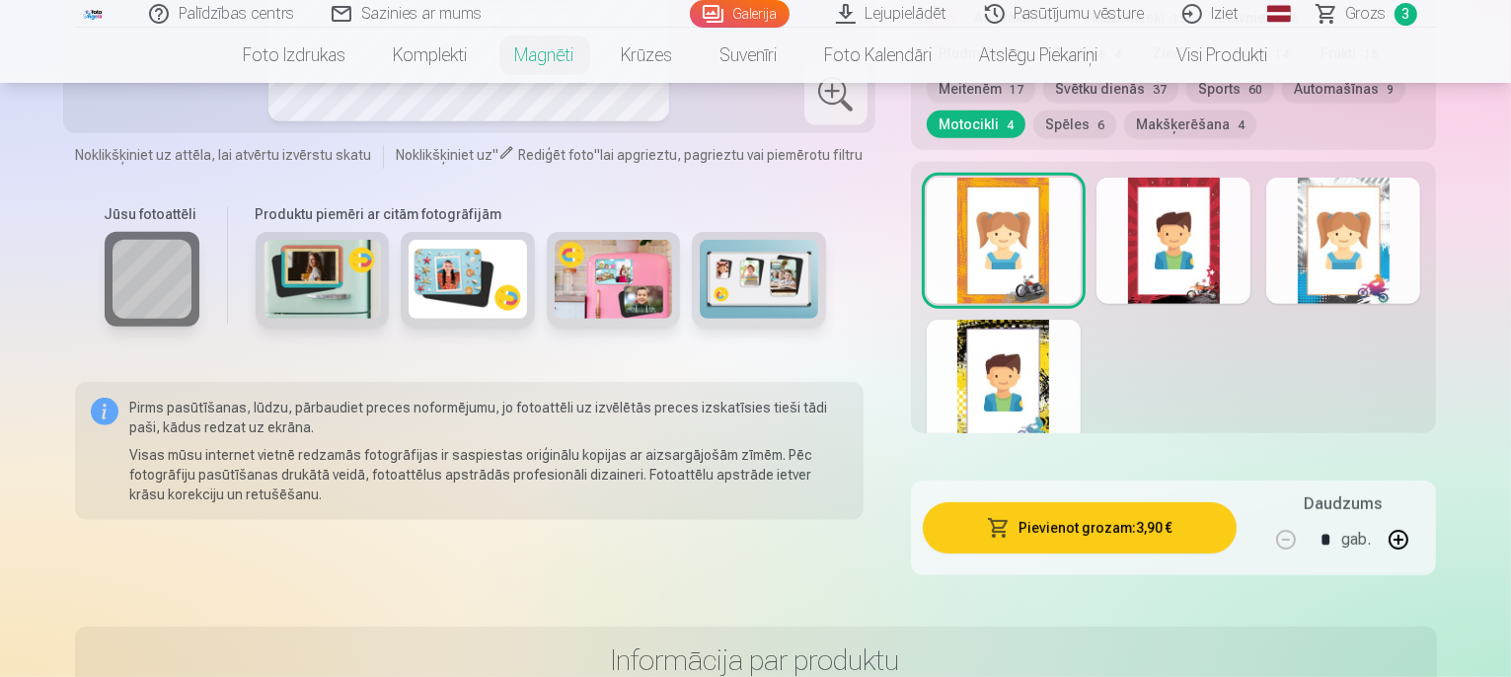
click at [1103, 512] on button "Pievienot grozam : 3,90 €" at bounding box center [1080, 527] width 315 height 51
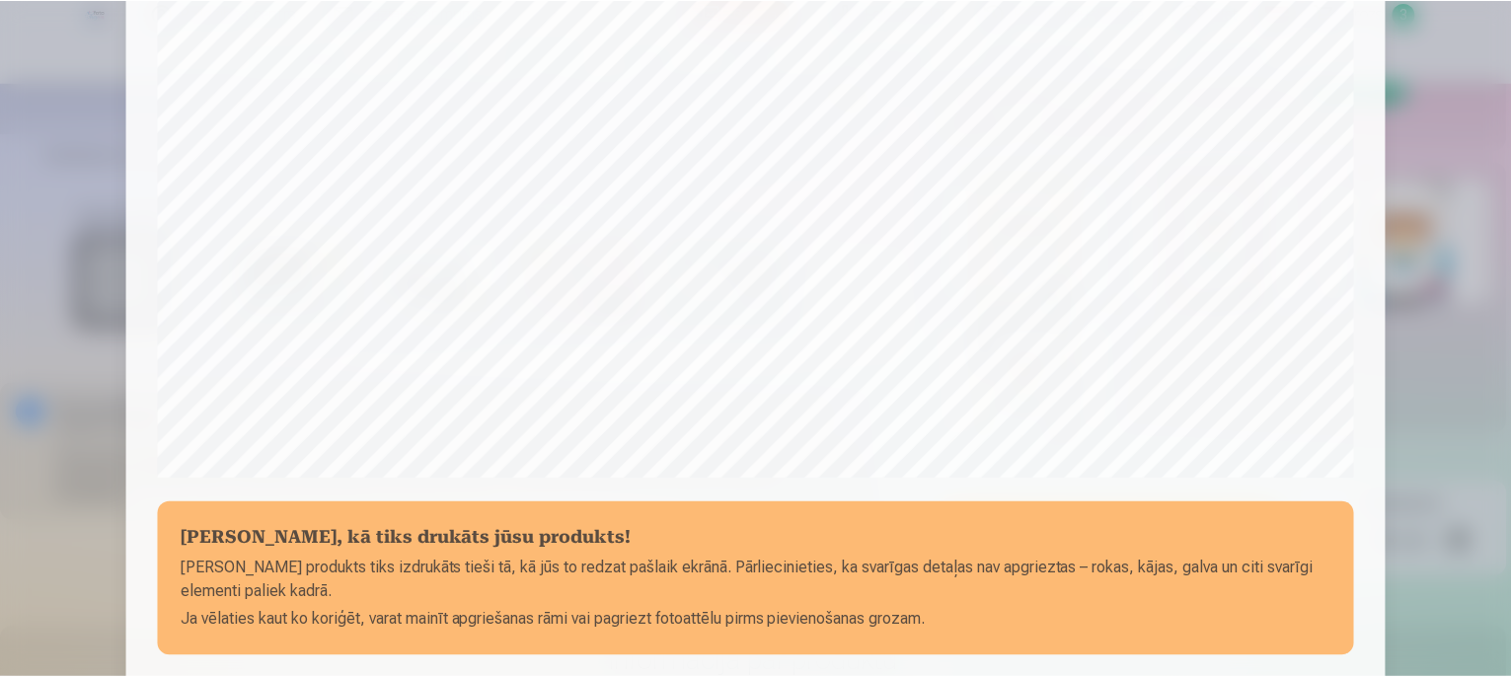
scroll to position [744, 0]
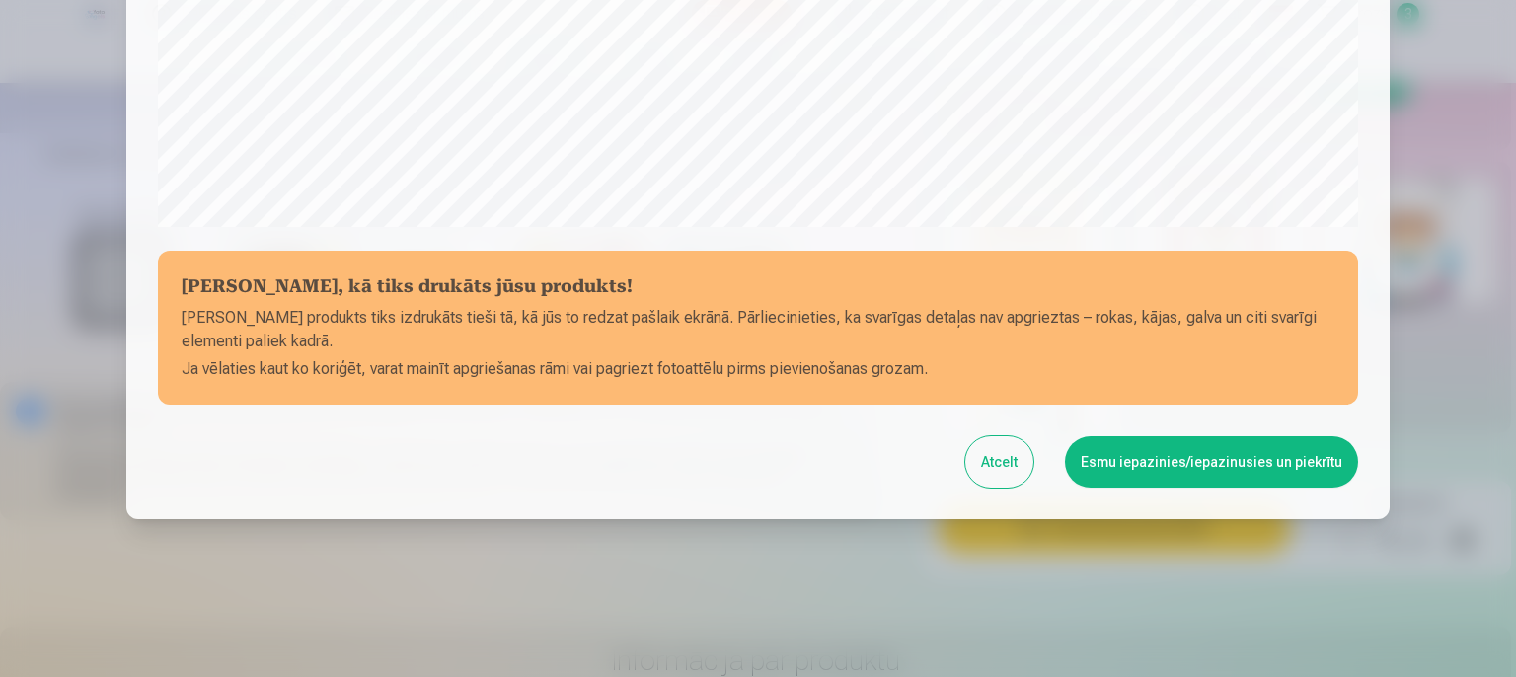
click at [1122, 478] on button "Esmu iepazinies/iepazinusies un piekrītu" at bounding box center [1211, 461] width 293 height 51
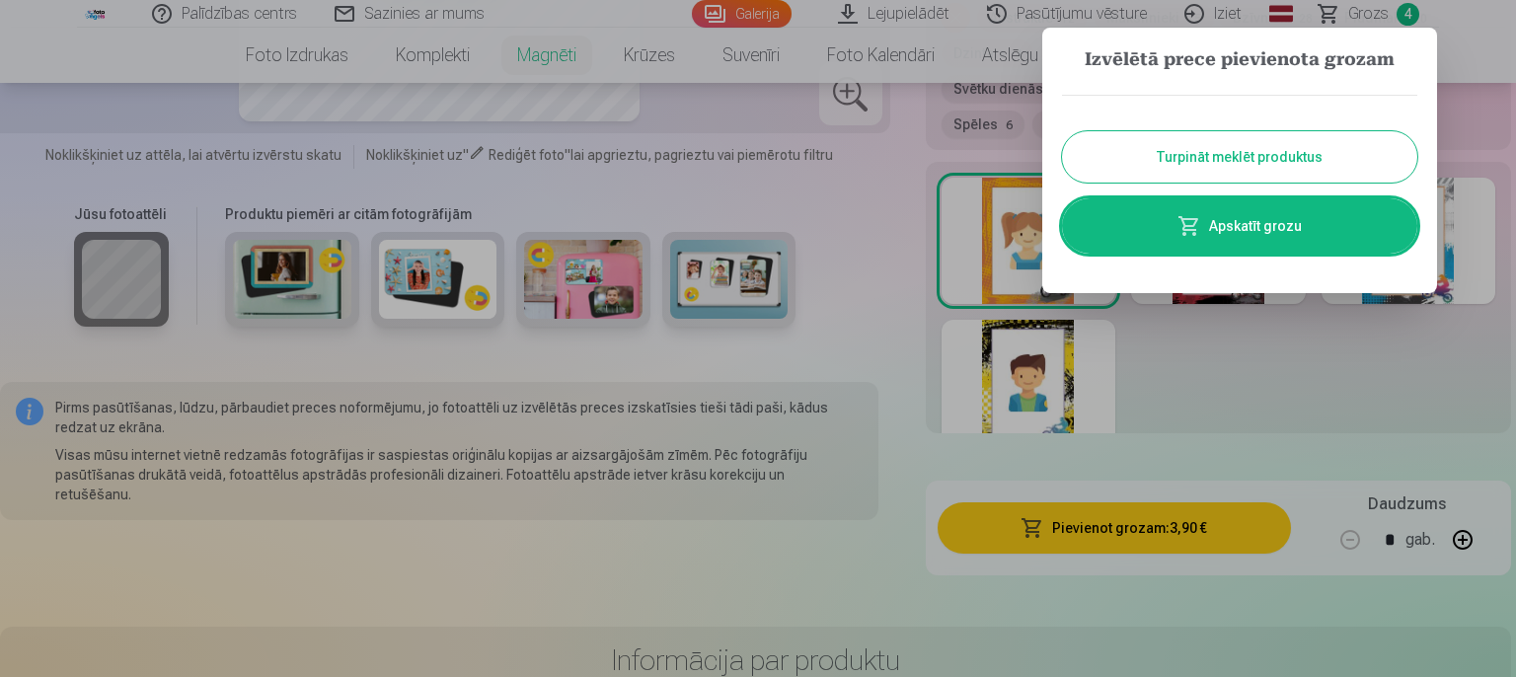
click at [1241, 158] on button "Turpināt meklēt produktus" at bounding box center [1239, 156] width 355 height 51
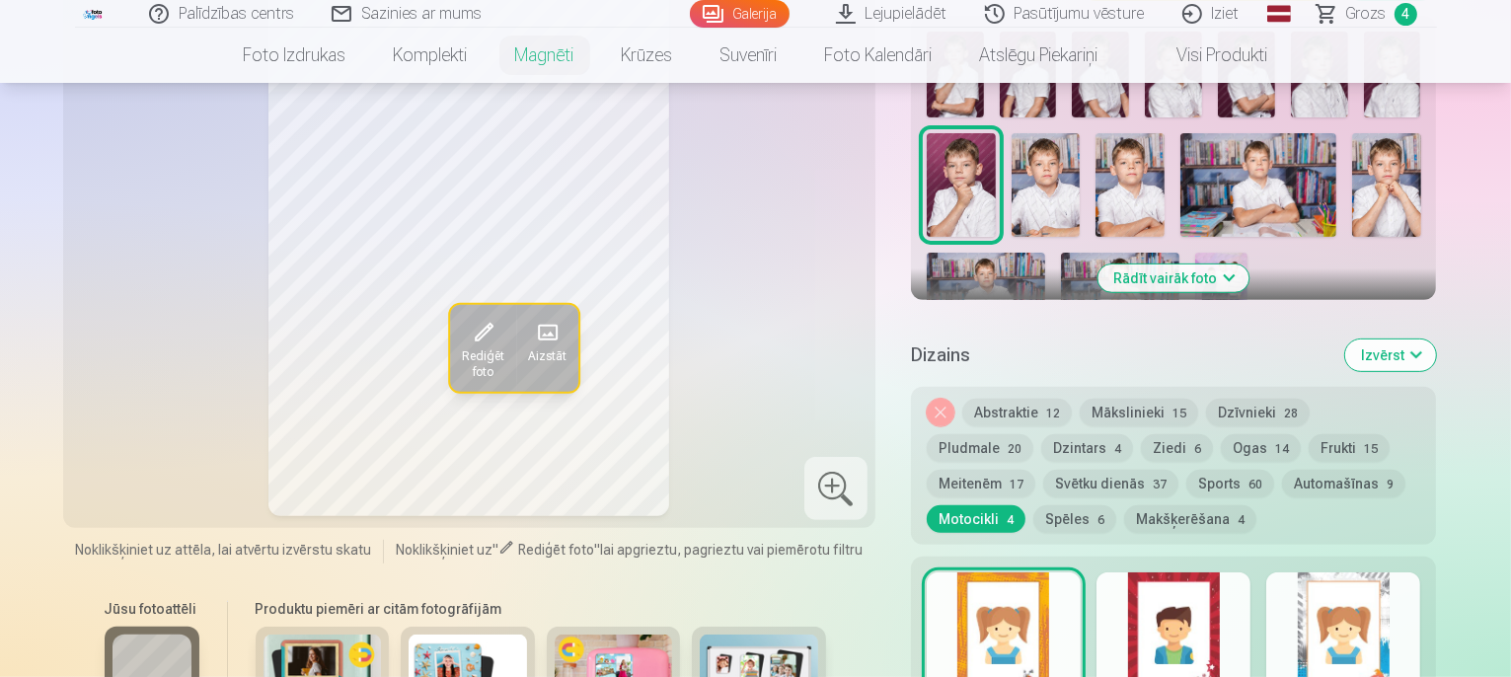
scroll to position [1086, 0]
